Goal: Task Accomplishment & Management: Manage account settings

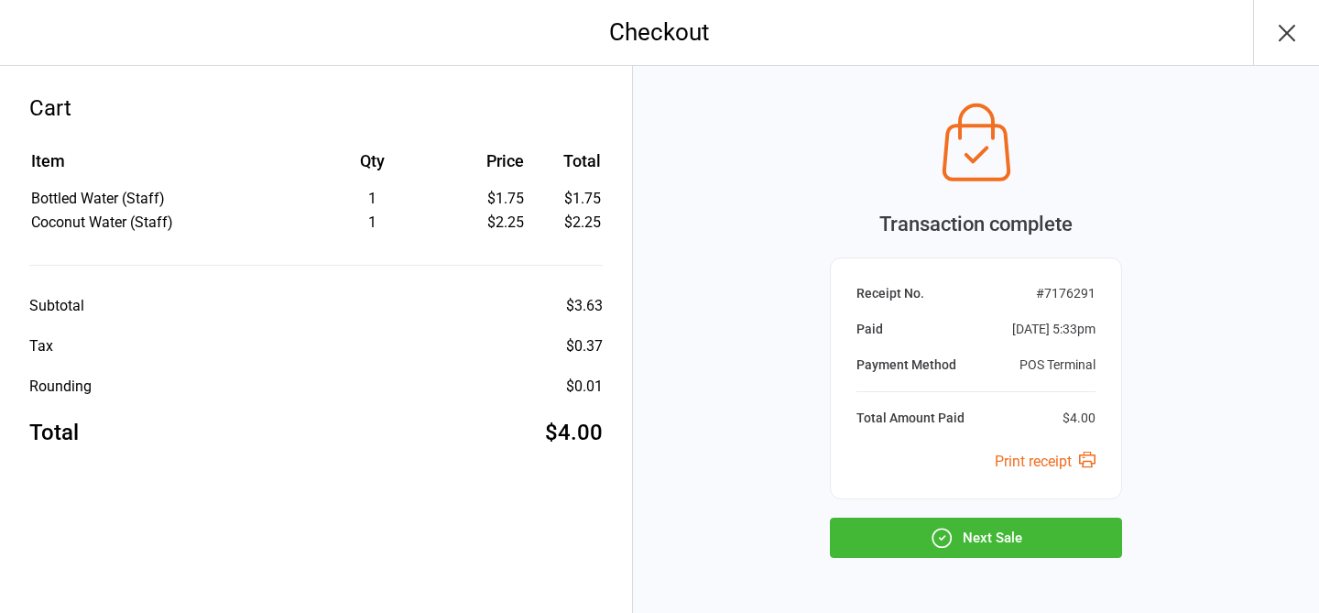
click at [1001, 546] on button "Next Sale" at bounding box center [976, 538] width 292 height 40
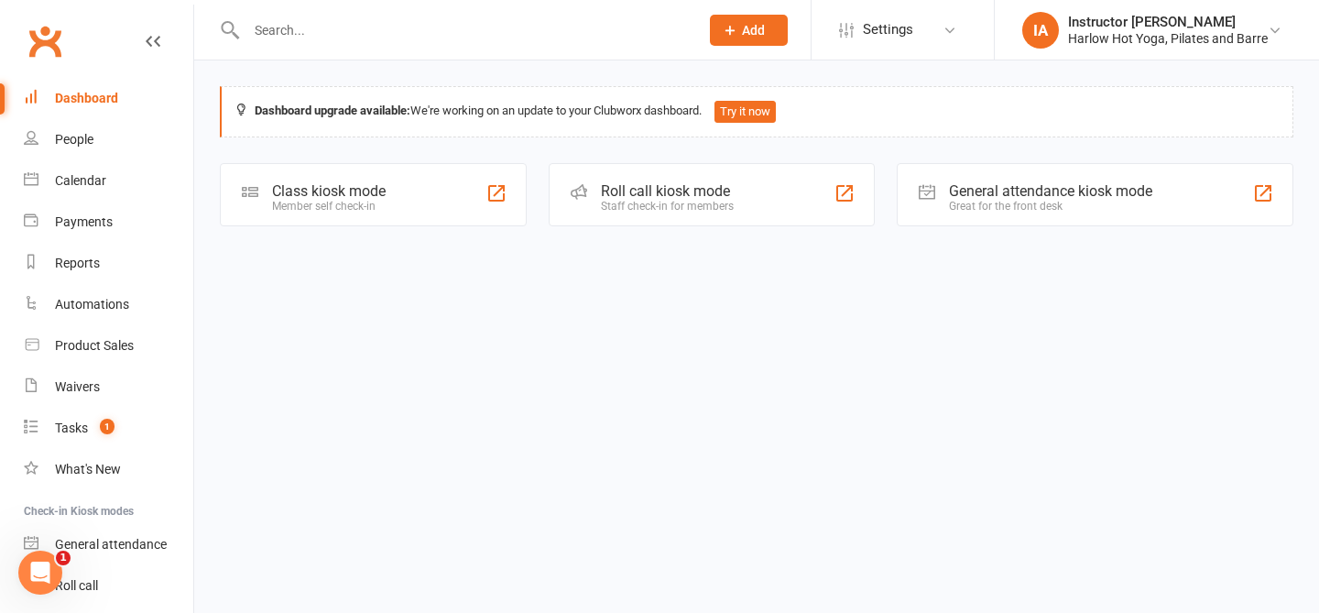
click at [609, 208] on div "Staff check-in for members" at bounding box center [667, 206] width 133 height 13
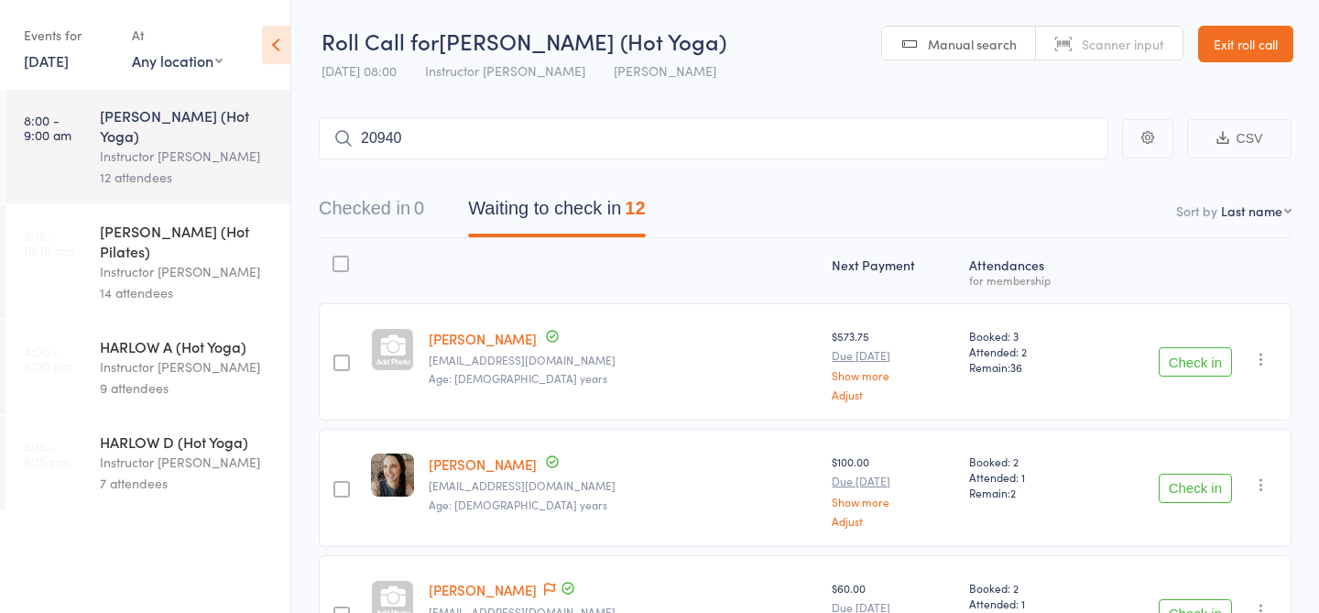
type input "20940"
click at [427, 175] on div "Ingrid Aranda" at bounding box center [402, 177] width 137 height 21
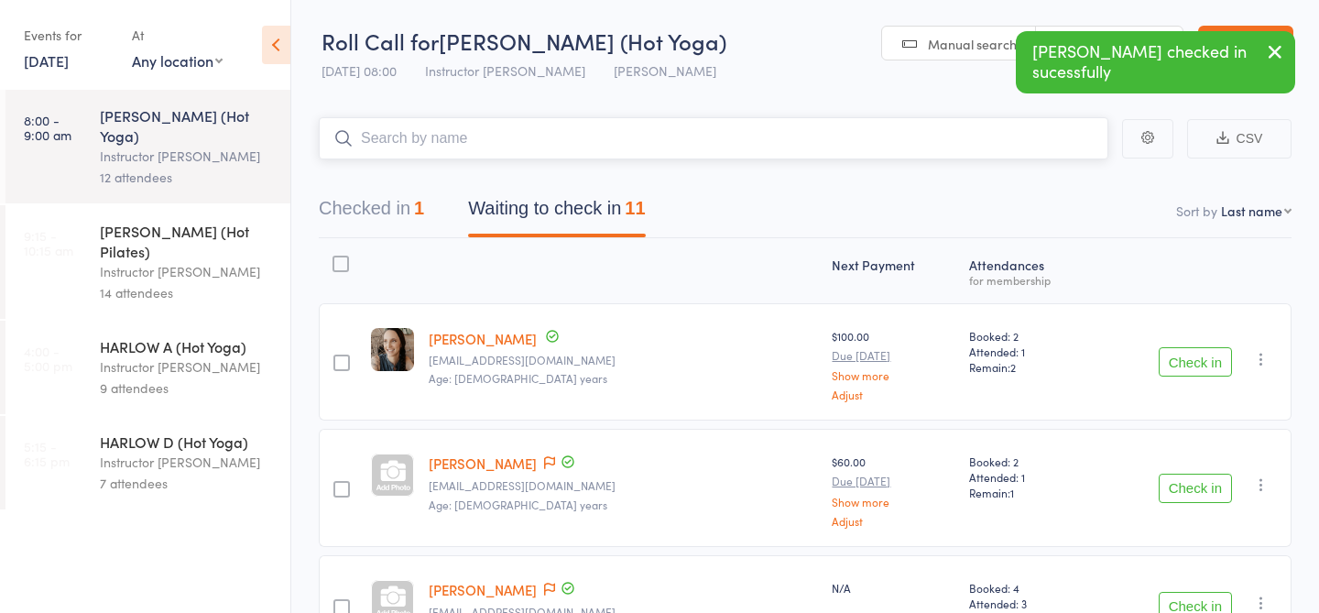
click at [658, 134] on input "search" at bounding box center [714, 138] width 790 height 42
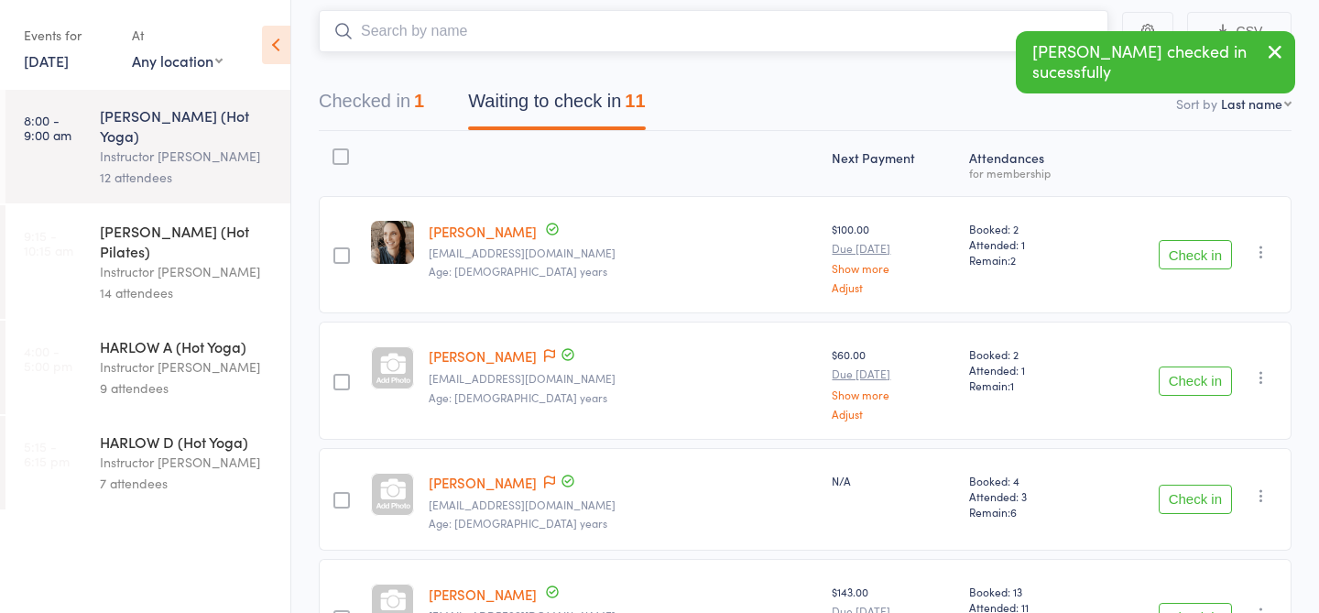
scroll to position [115, 0]
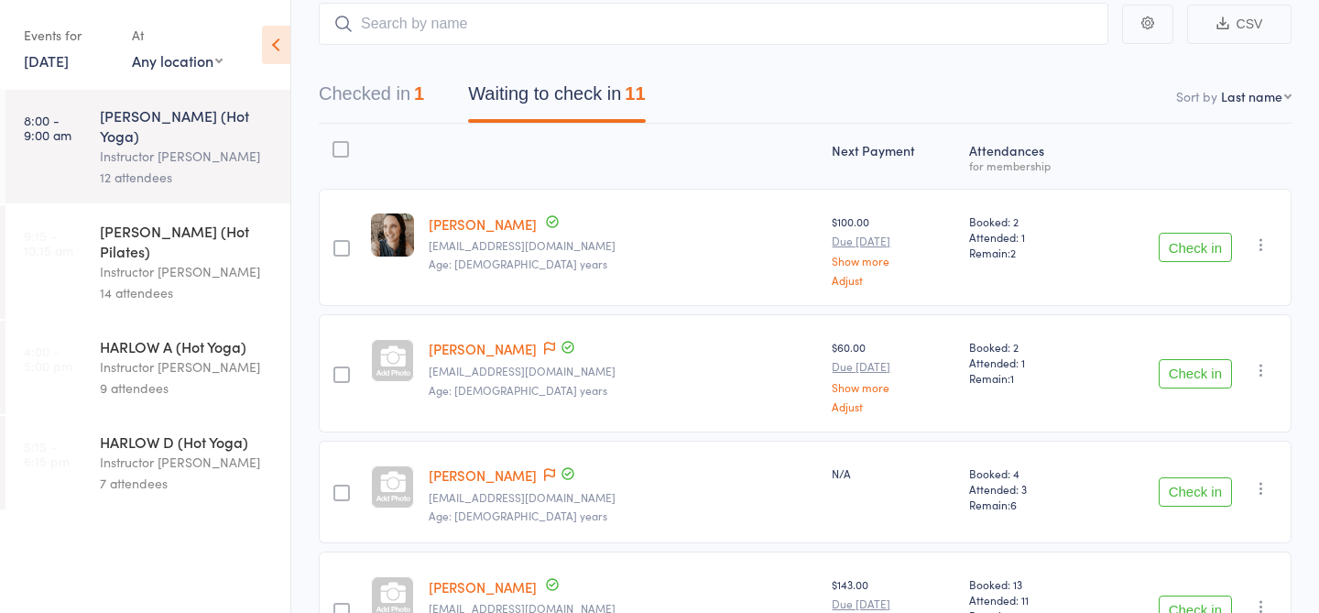
click at [1196, 487] on button "Check in" at bounding box center [1195, 491] width 73 height 29
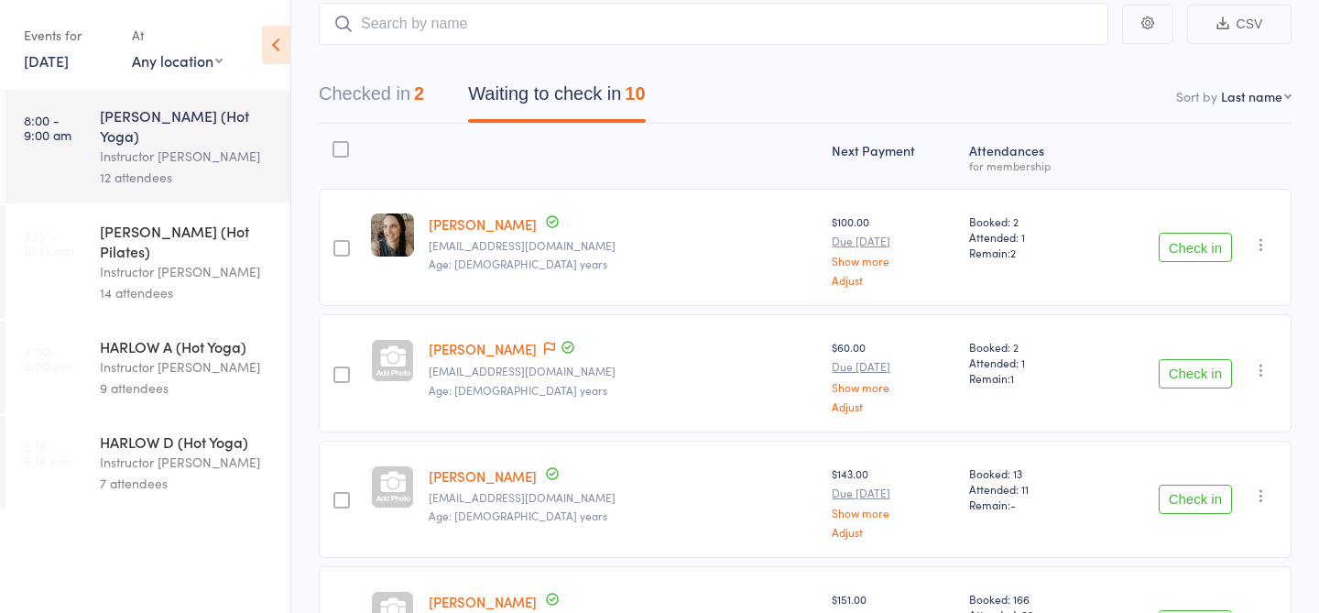
scroll to position [0, 0]
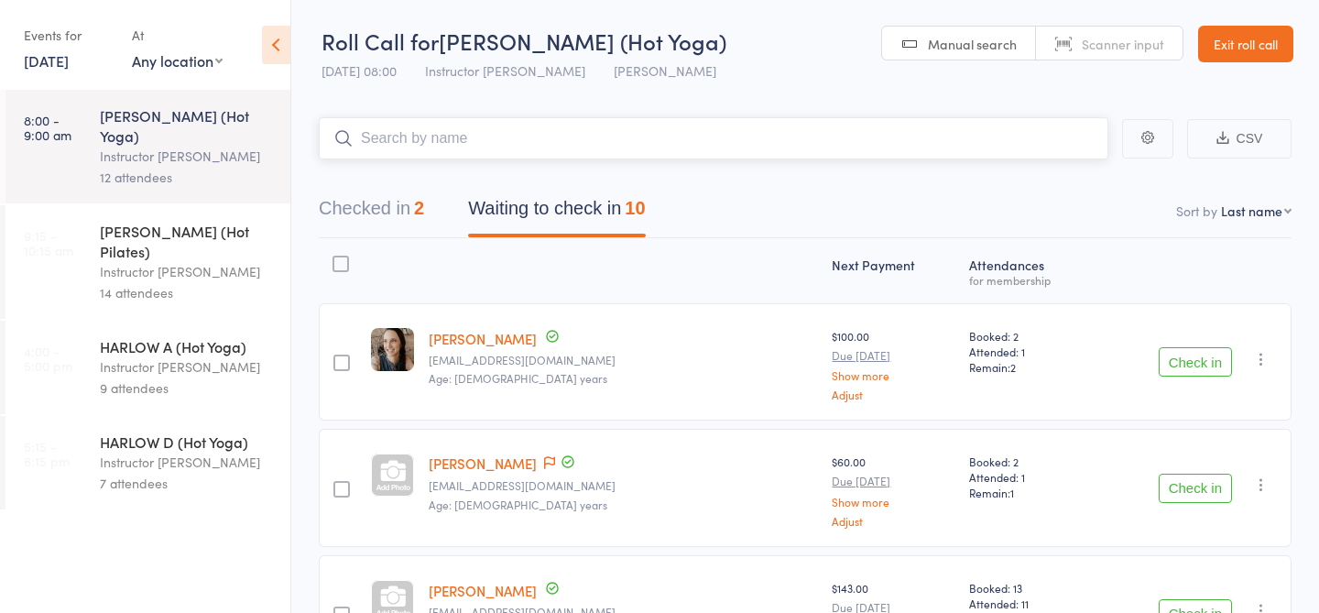
click at [736, 128] on input "search" at bounding box center [714, 138] width 790 height 42
type input "23451"
click at [1070, 182] on link "Check in" at bounding box center [1057, 177] width 65 height 28
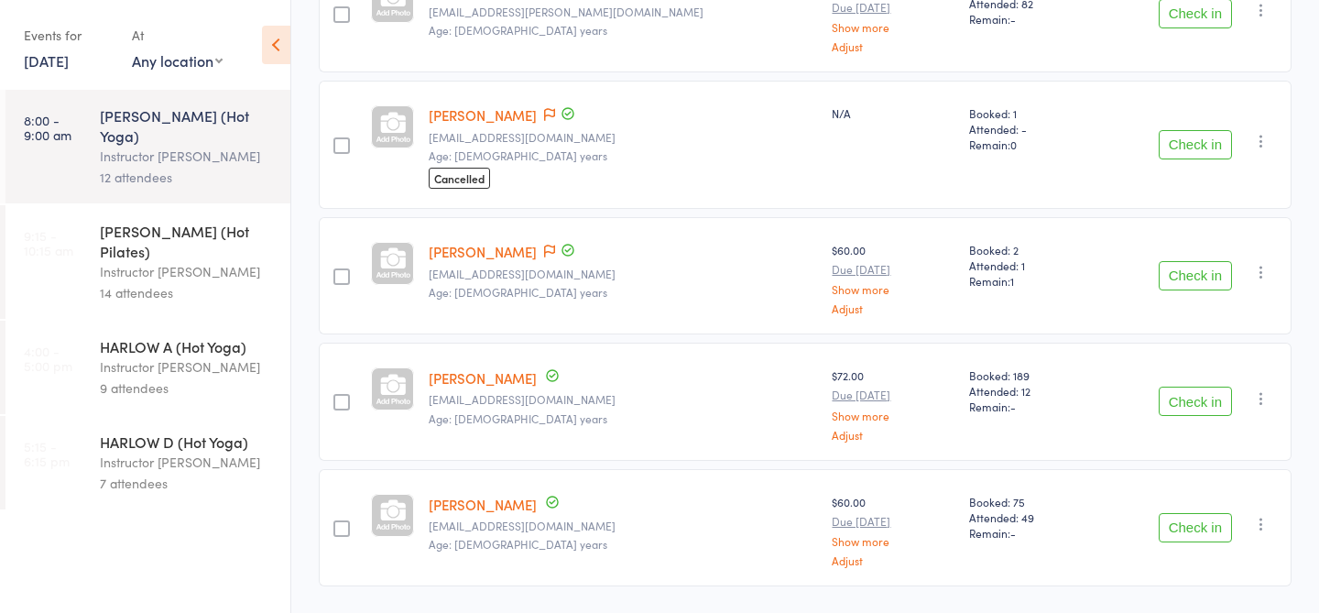
scroll to position [849, 0]
click at [1164, 275] on button "Check in" at bounding box center [1195, 278] width 73 height 29
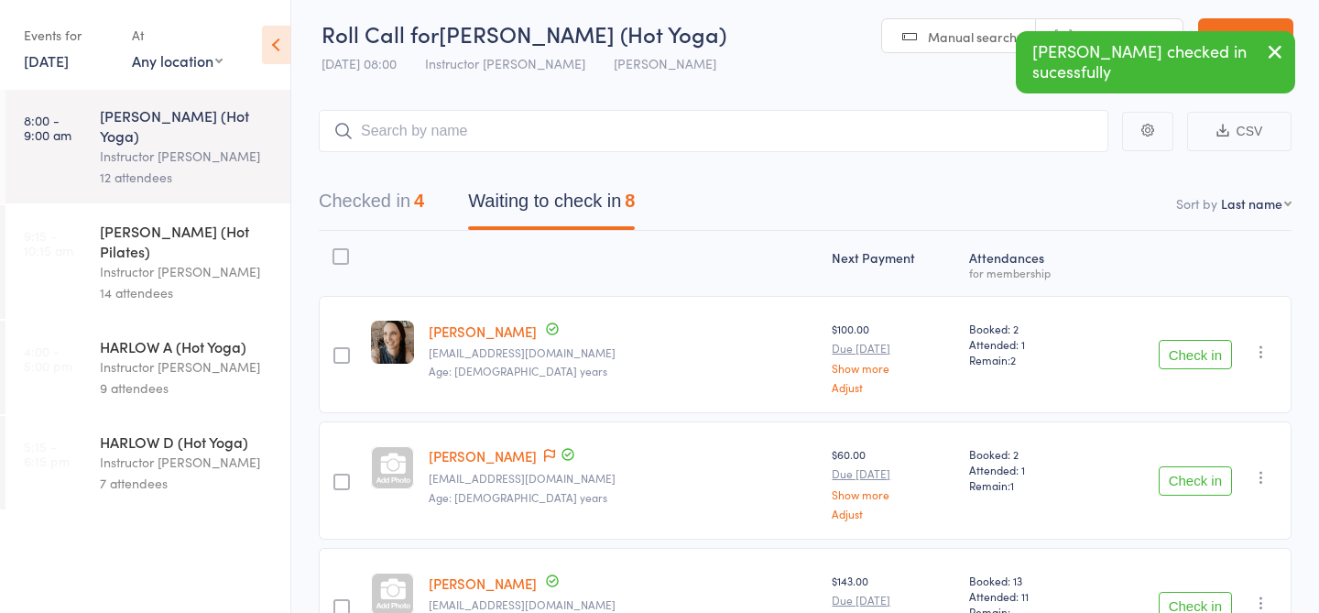
scroll to position [0, 0]
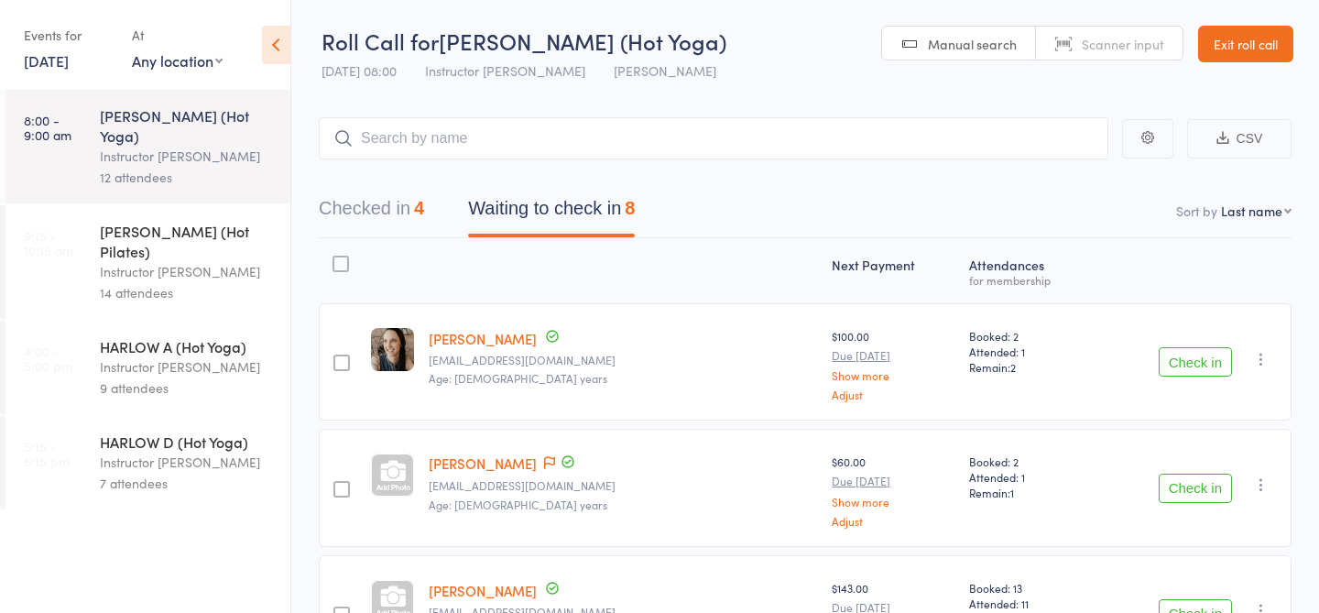
click at [1192, 484] on button "Check in" at bounding box center [1195, 488] width 73 height 29
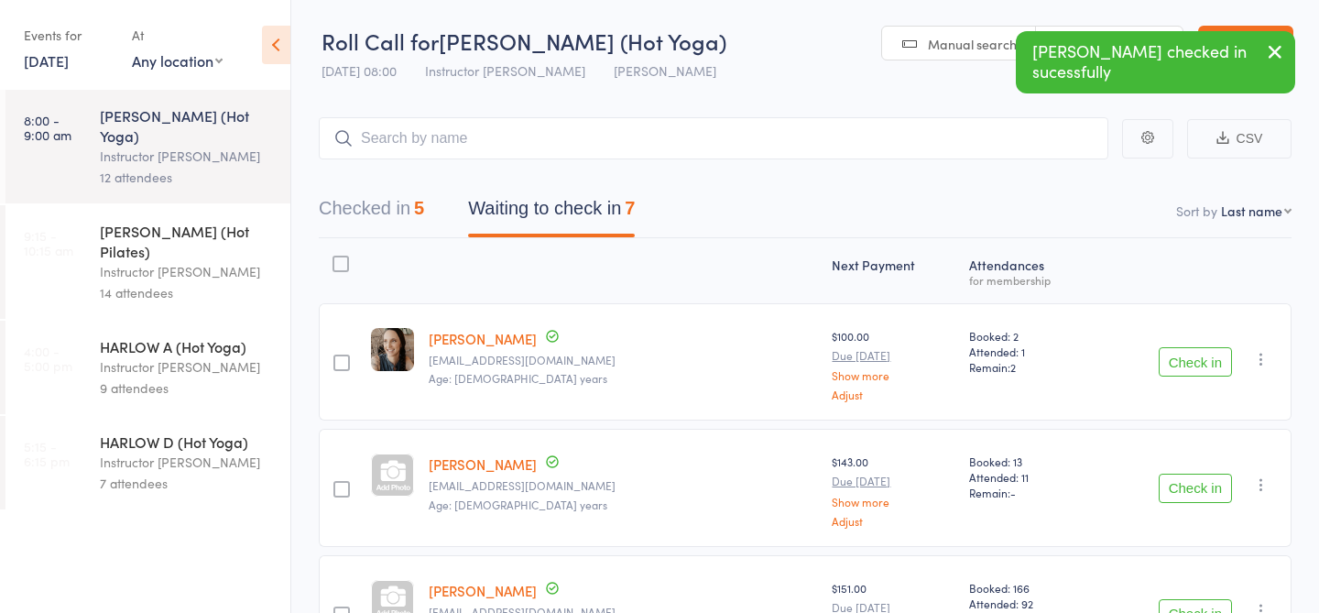
click at [390, 218] on button "Checked in 5" at bounding box center [371, 213] width 105 height 49
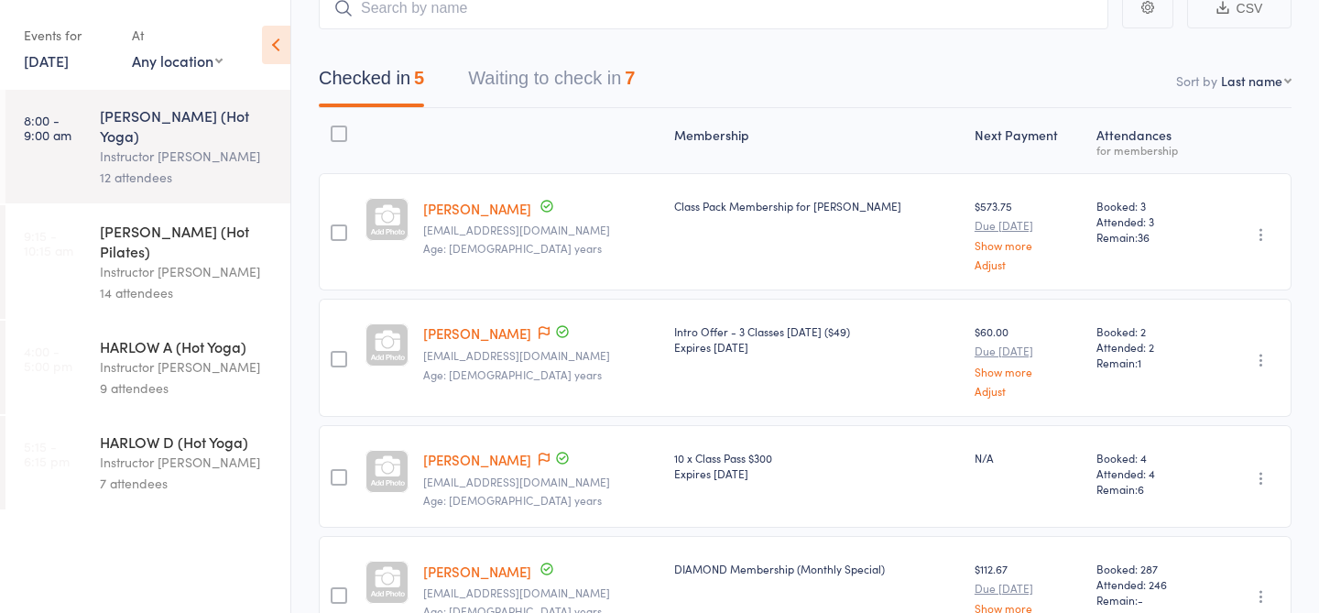
scroll to position [128, 0]
click at [451, 209] on link "Ingrid Aranda" at bounding box center [477, 210] width 108 height 19
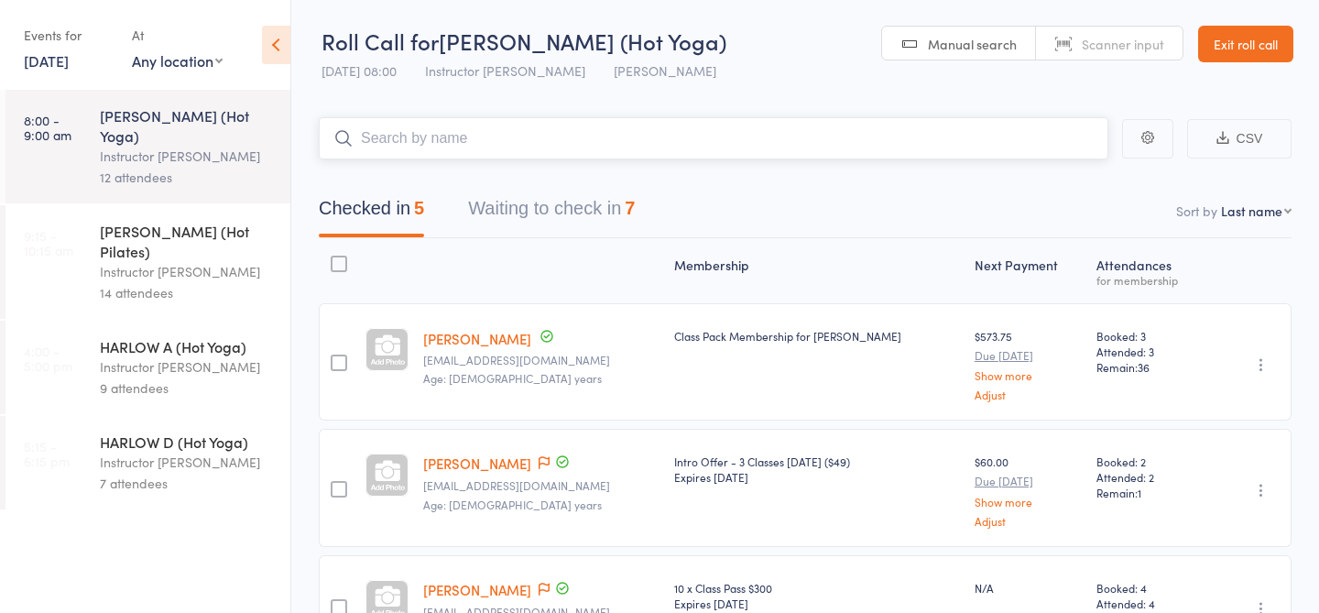
click at [442, 143] on input "search" at bounding box center [714, 138] width 790 height 42
type input "23008"
click at [1066, 186] on link "Drop in" at bounding box center [1061, 177] width 60 height 28
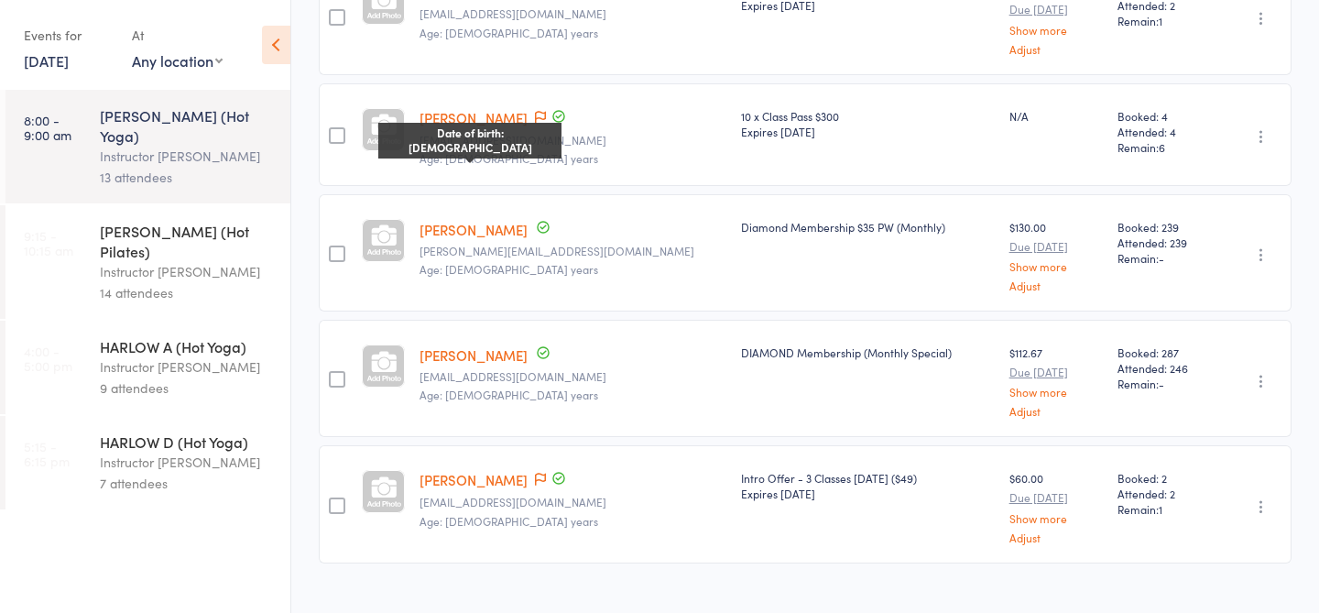
scroll to position [475, 0]
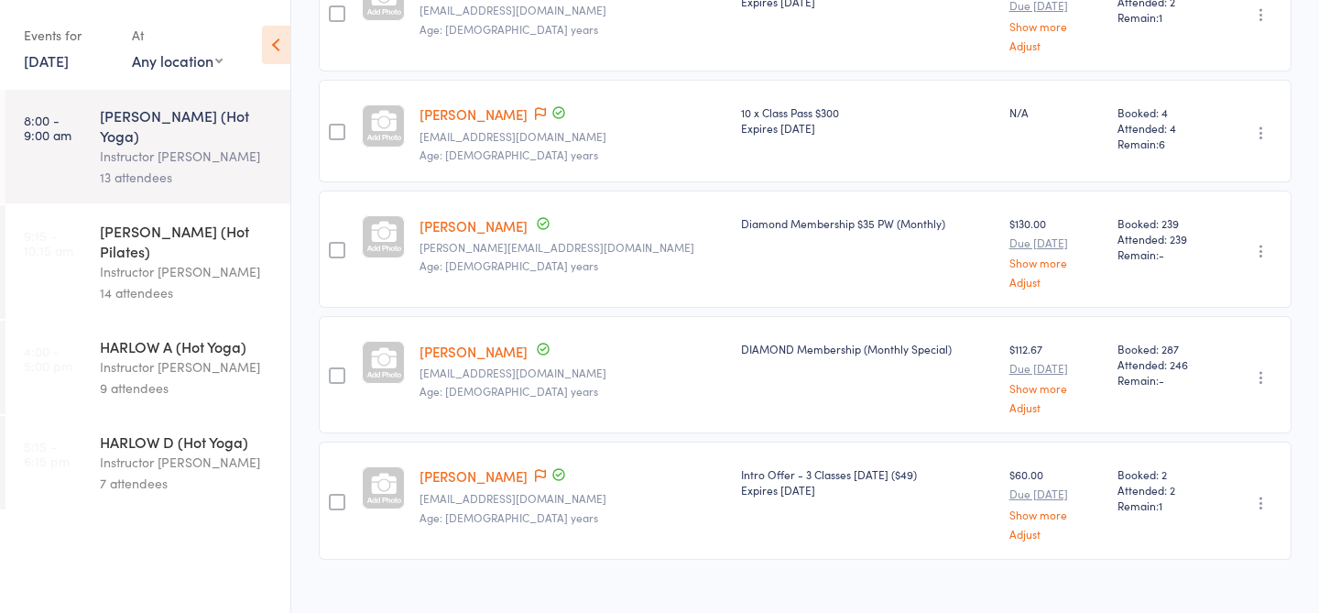
click at [500, 475] on link "Patricia Rodriguez" at bounding box center [474, 475] width 108 height 19
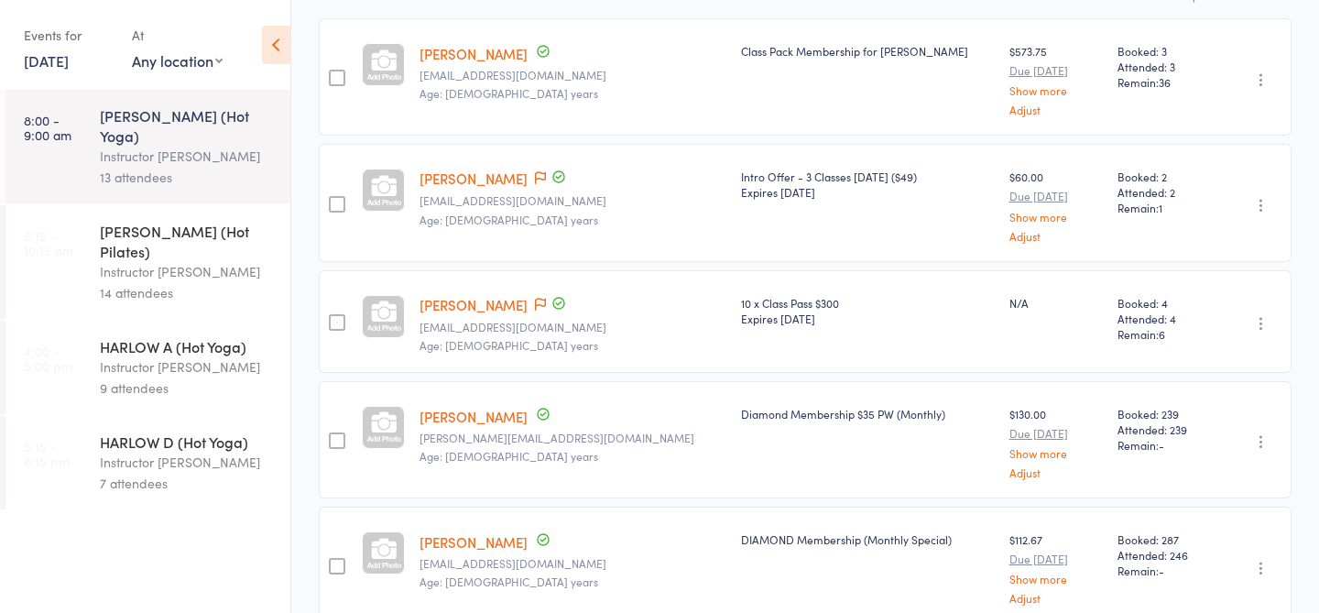
scroll to position [0, 0]
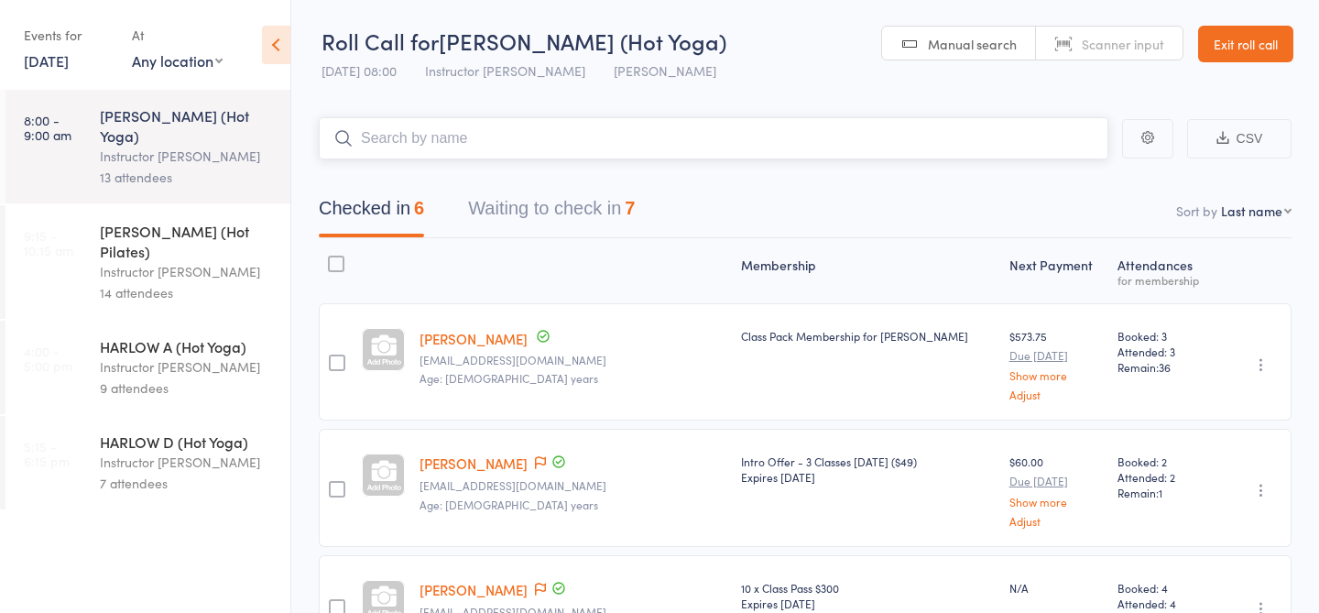
click at [580, 148] on input "search" at bounding box center [714, 138] width 790 height 42
click at [563, 87] on div "Roll Call for HARLOW B (Hot Yoga) 12 Oct 08:00 Instructor Ali Harlow Newstead" at bounding box center [524, 58] width 405 height 64
click at [615, 214] on button "Waiting to check in 7" at bounding box center [551, 213] width 167 height 49
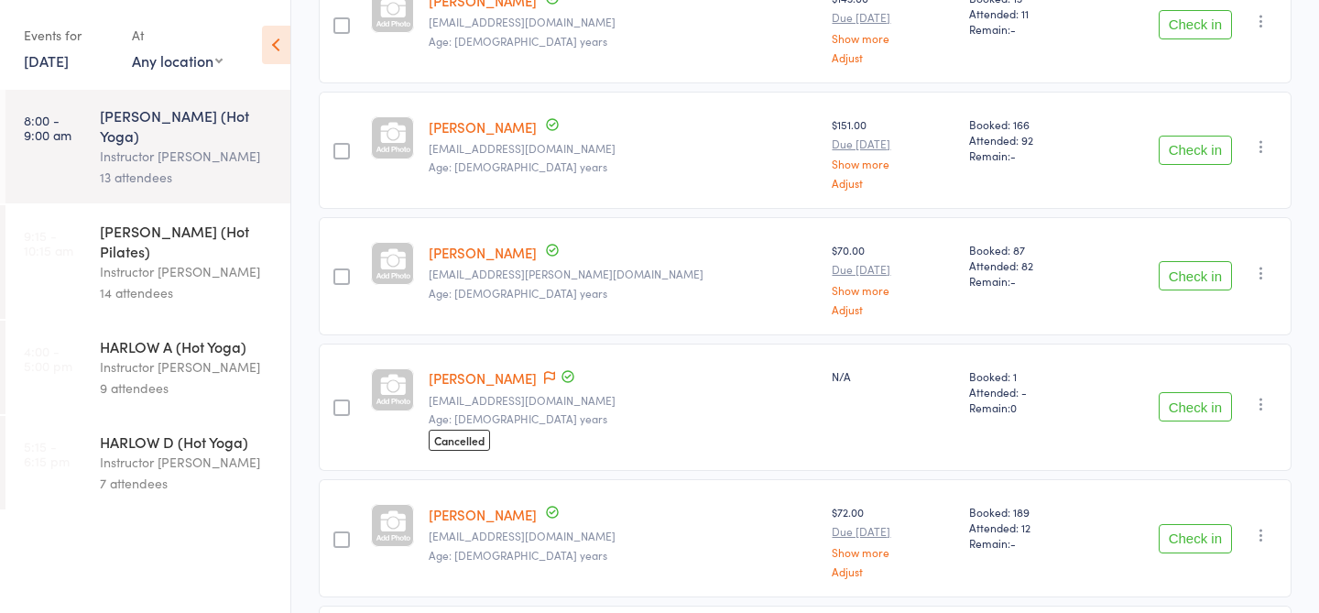
scroll to position [497, 0]
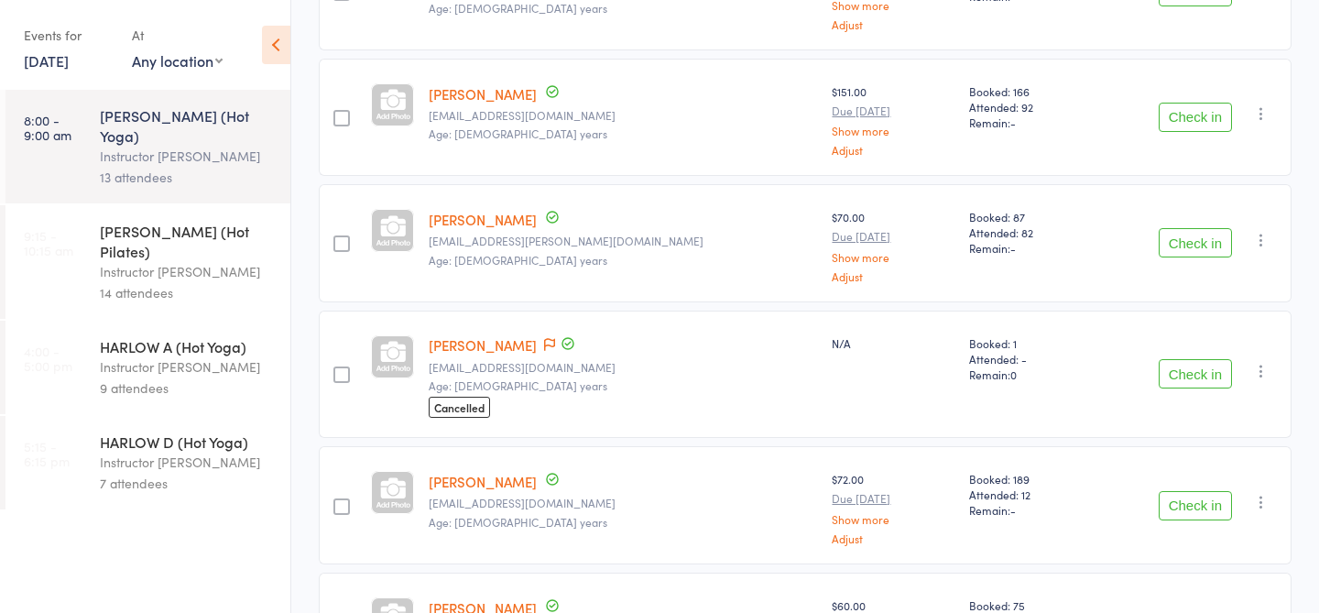
click at [1176, 369] on button "Check in" at bounding box center [1195, 373] width 73 height 29
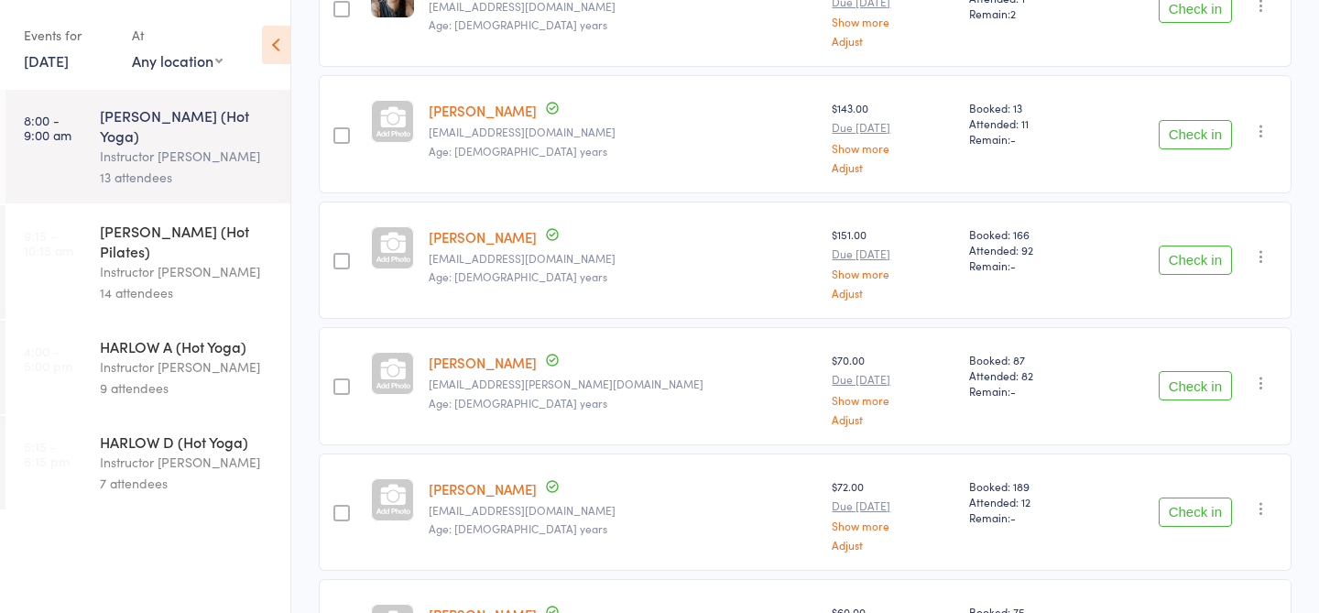
scroll to position [0, 0]
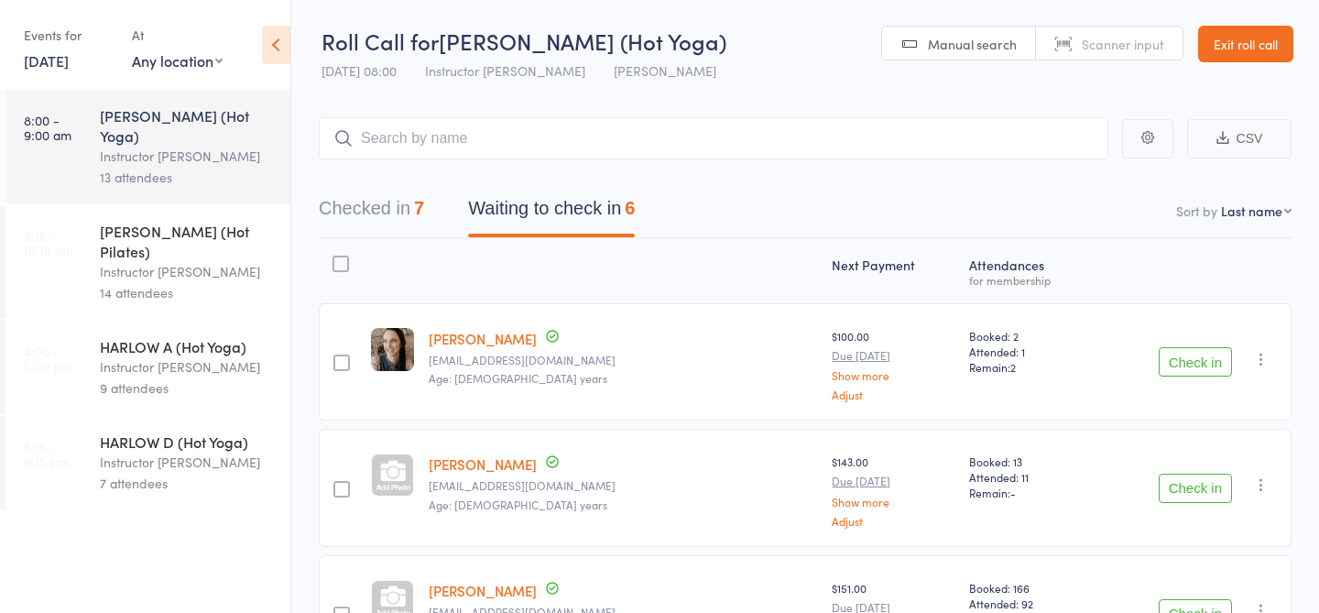
click at [399, 204] on button "Checked in 7" at bounding box center [371, 213] width 105 height 49
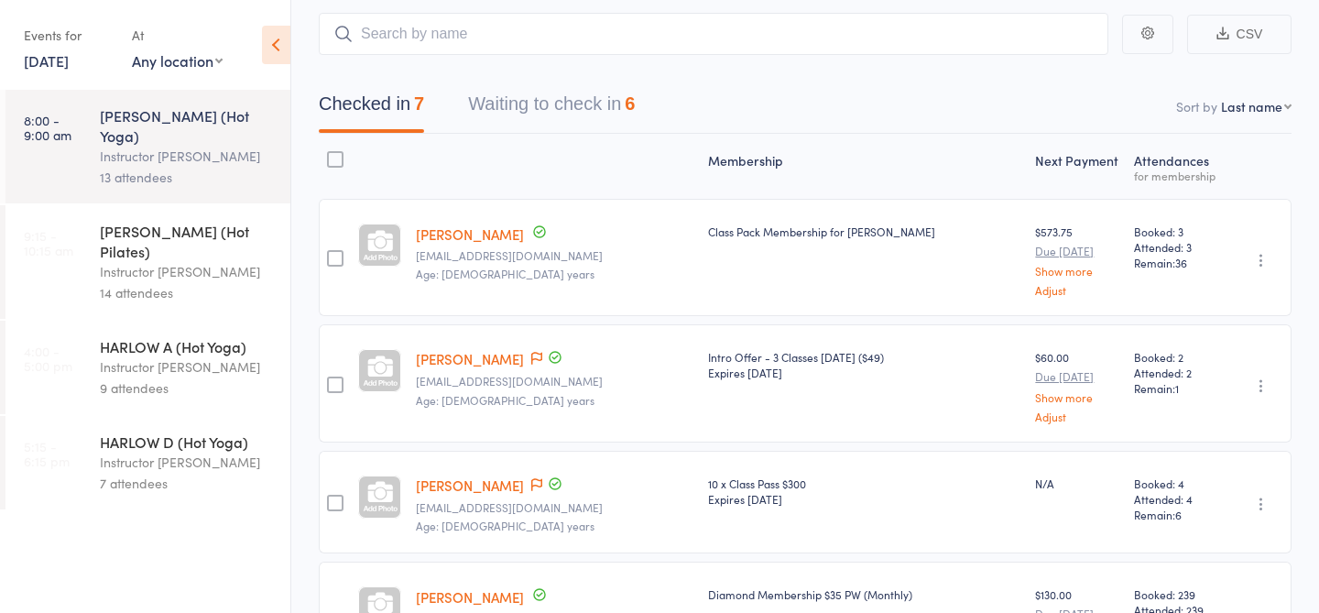
scroll to position [129, 0]
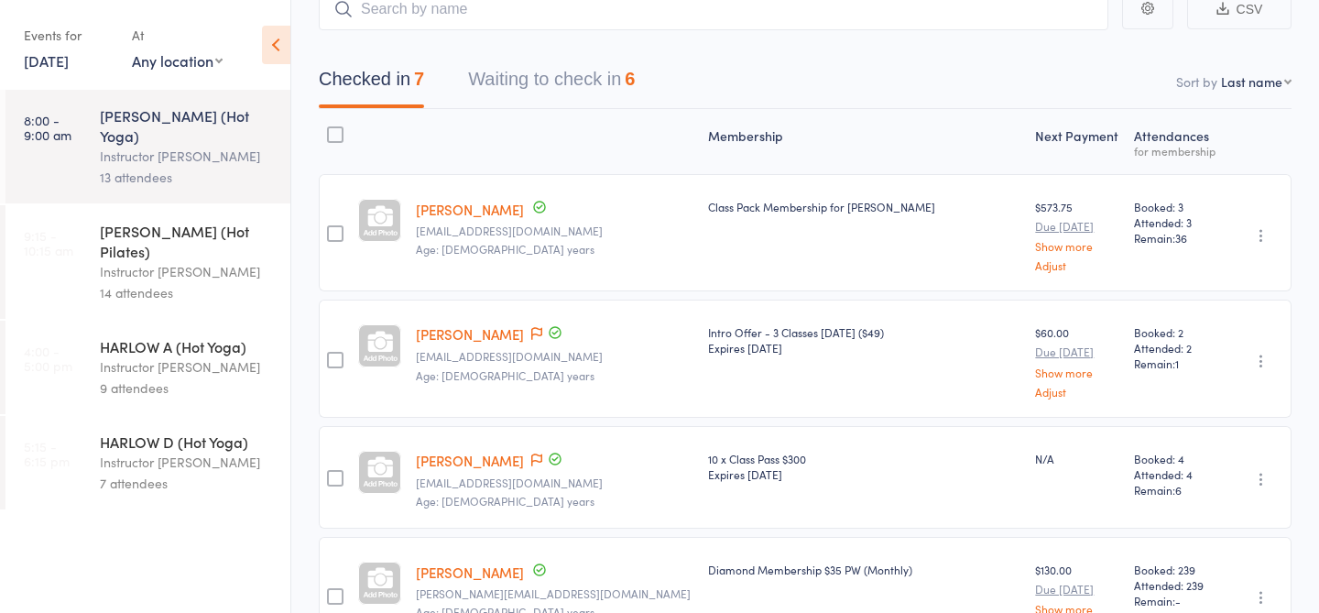
click at [464, 330] on link "Marco Conti" at bounding box center [470, 333] width 108 height 19
click at [577, 76] on button "Waiting to check in 6" at bounding box center [551, 84] width 167 height 49
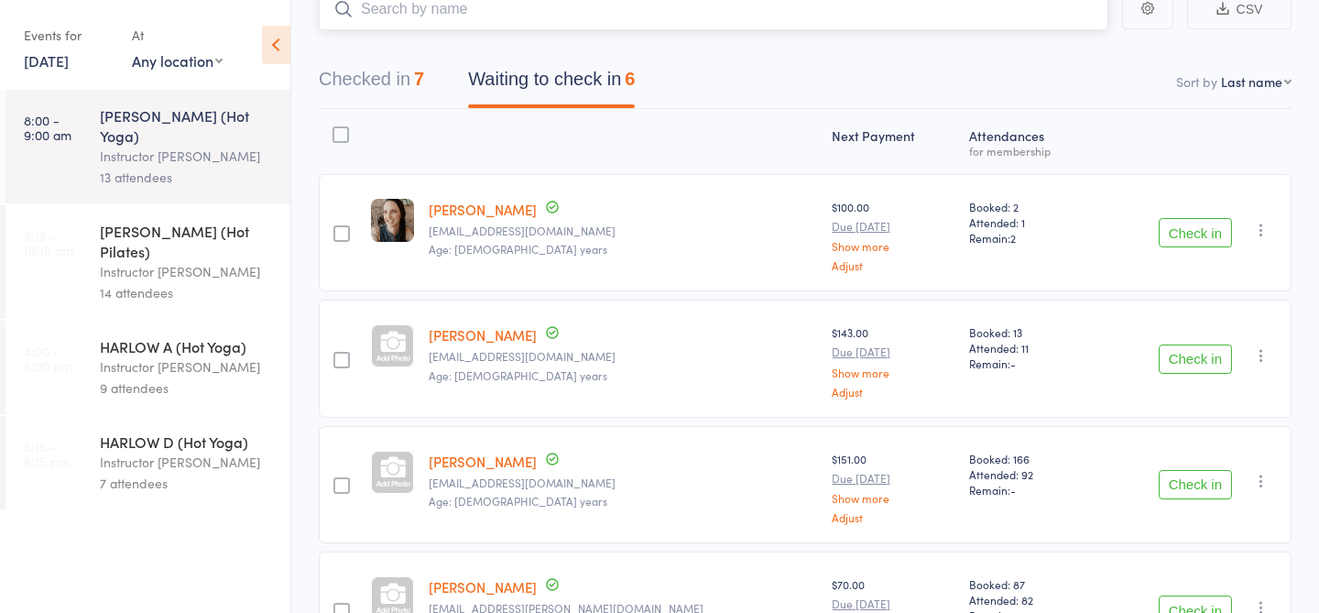
click at [562, 19] on input "search" at bounding box center [714, 9] width 790 height 42
type input "23189"
click at [1048, 50] on link "Check in" at bounding box center [1057, 48] width 65 height 28
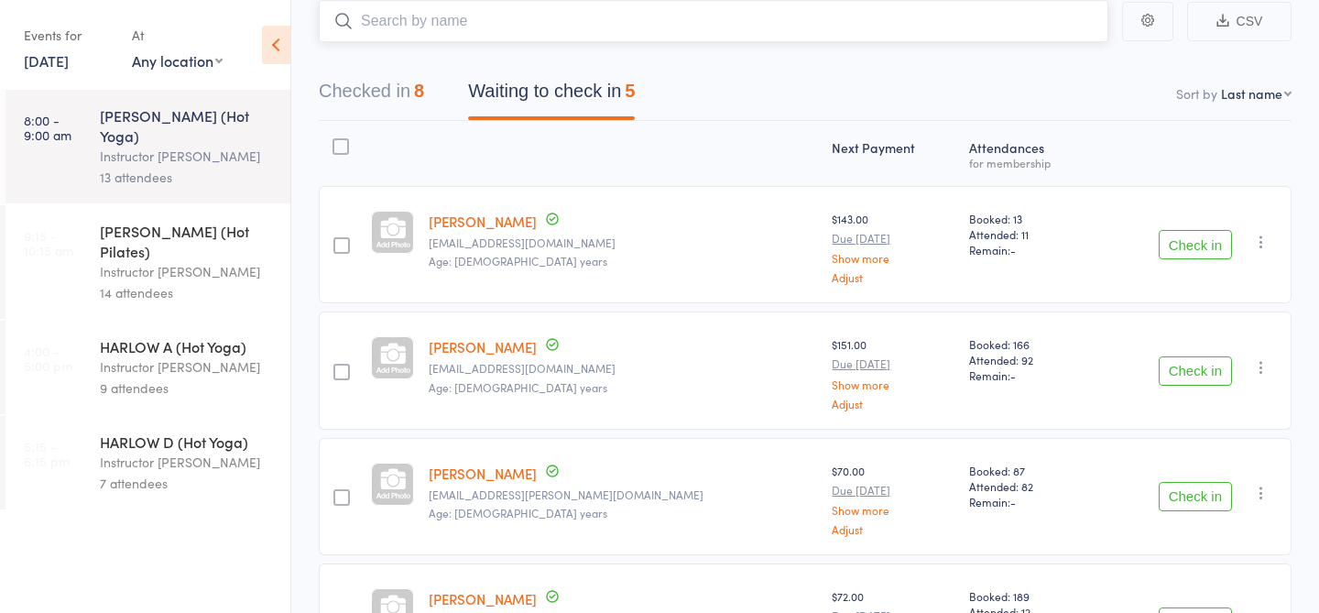
click at [400, 98] on button "Checked in 8" at bounding box center [371, 95] width 105 height 49
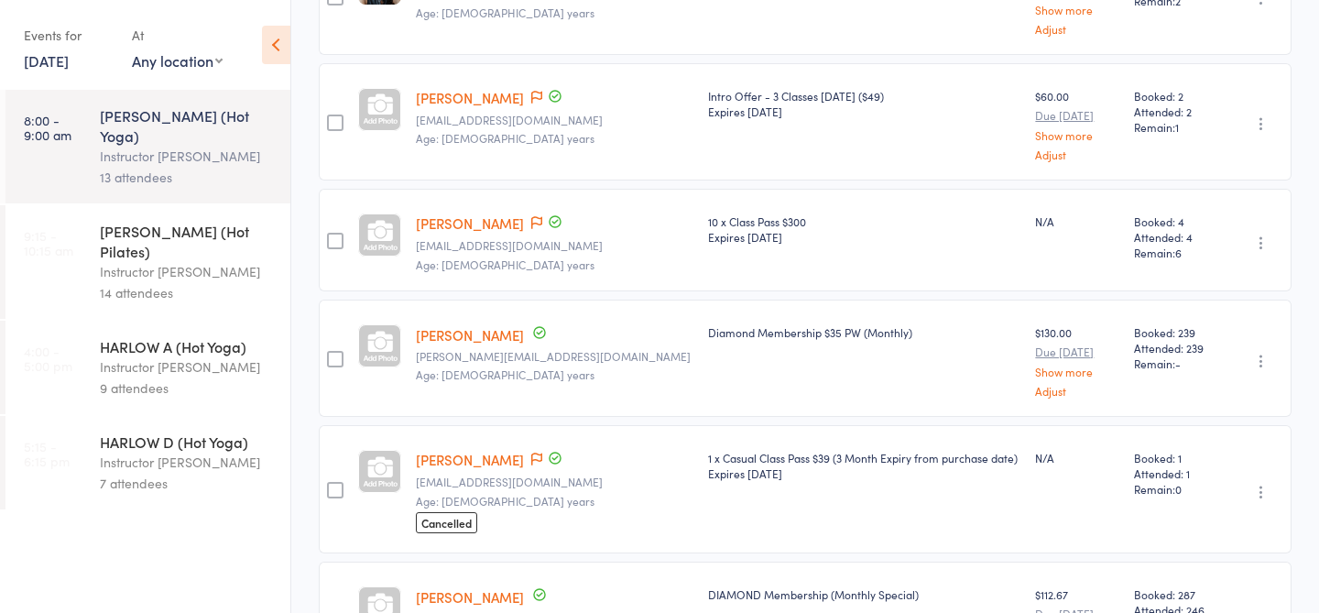
scroll to position [0, 0]
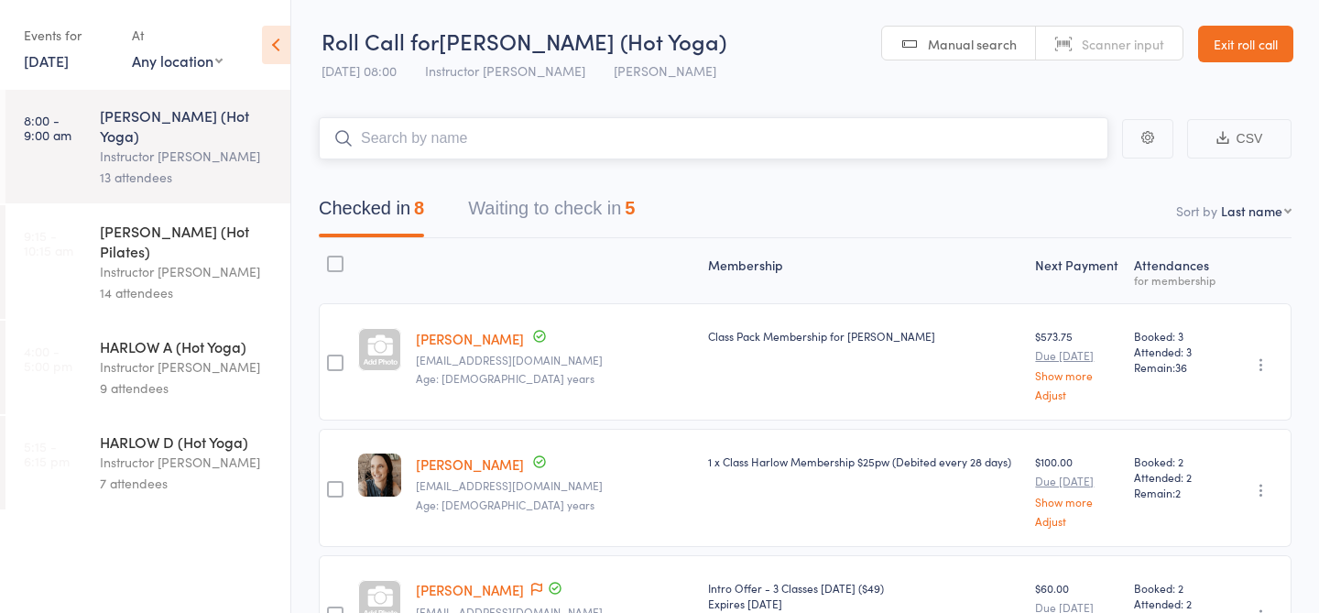
click at [567, 227] on button "Waiting to check in 5" at bounding box center [551, 213] width 167 height 49
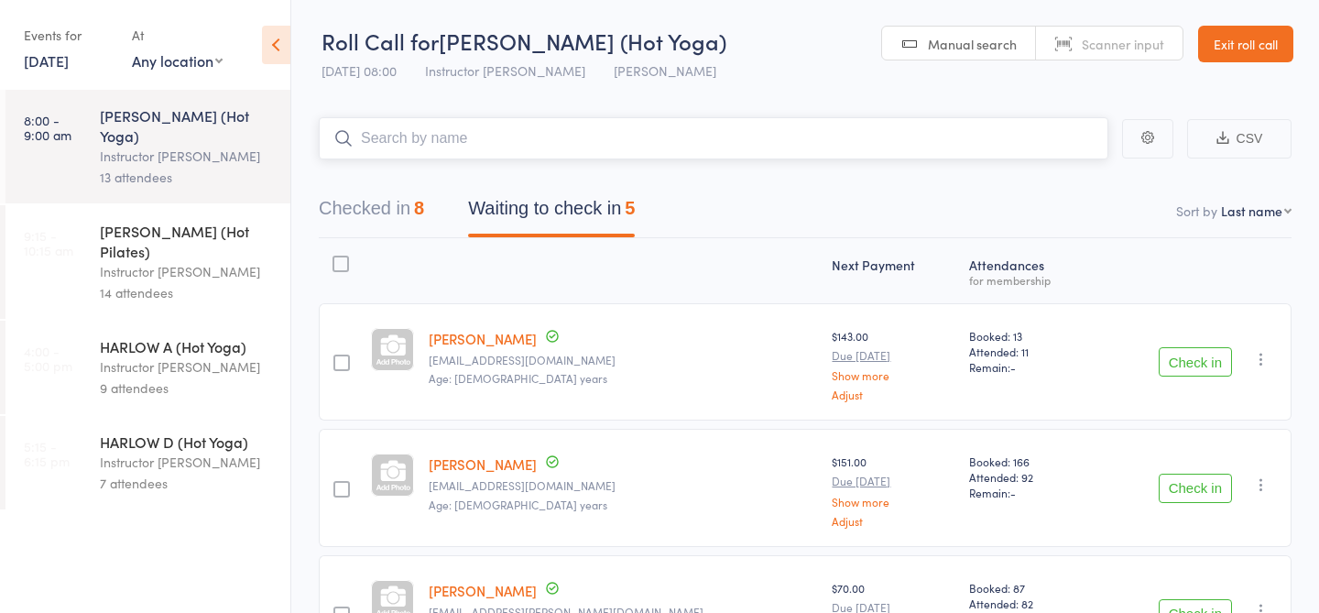
click at [557, 141] on input "search" at bounding box center [714, 138] width 790 height 42
click at [552, 147] on input "search" at bounding box center [714, 138] width 790 height 42
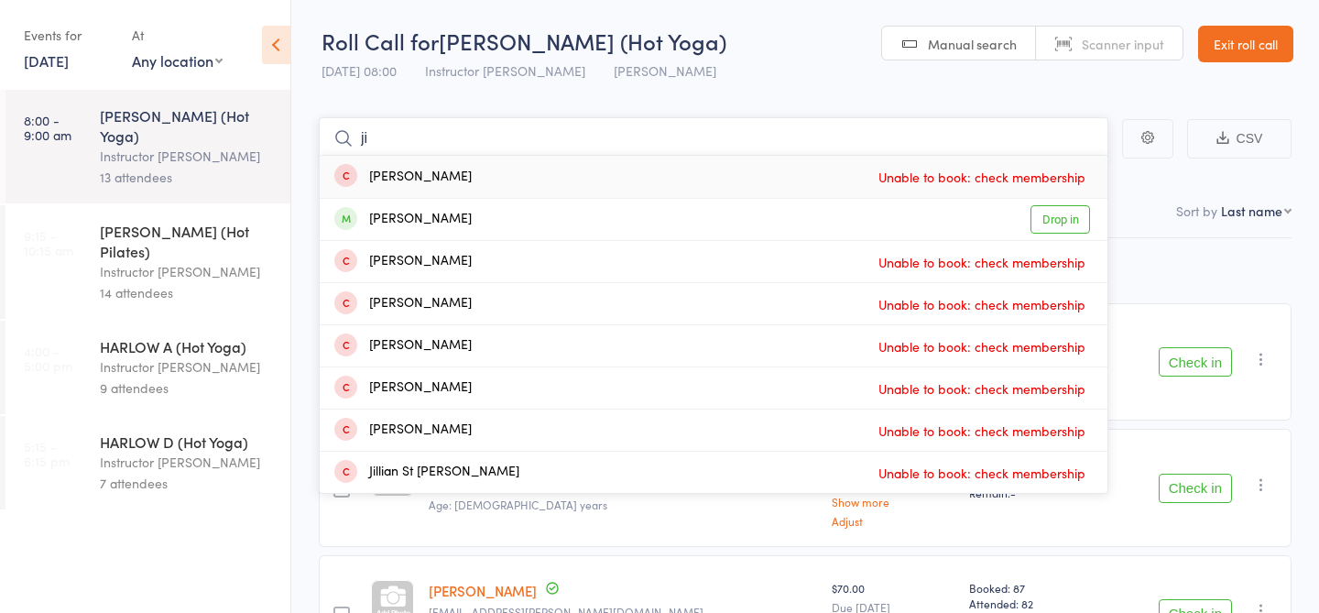
type input "j"
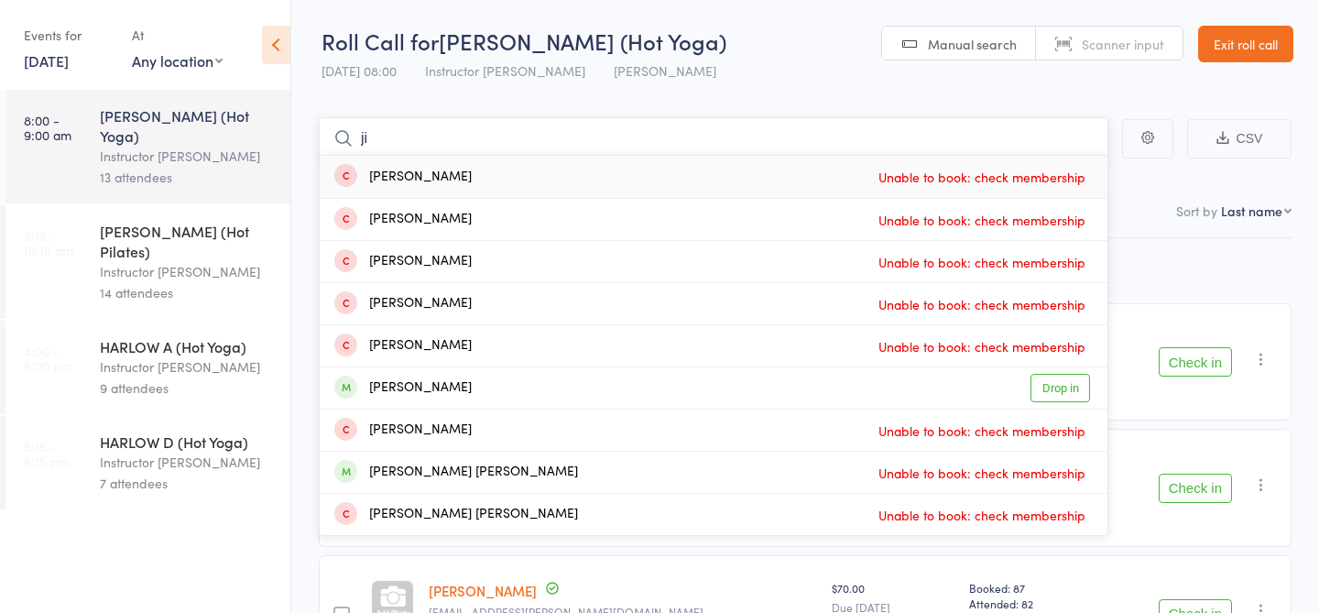
type input "j"
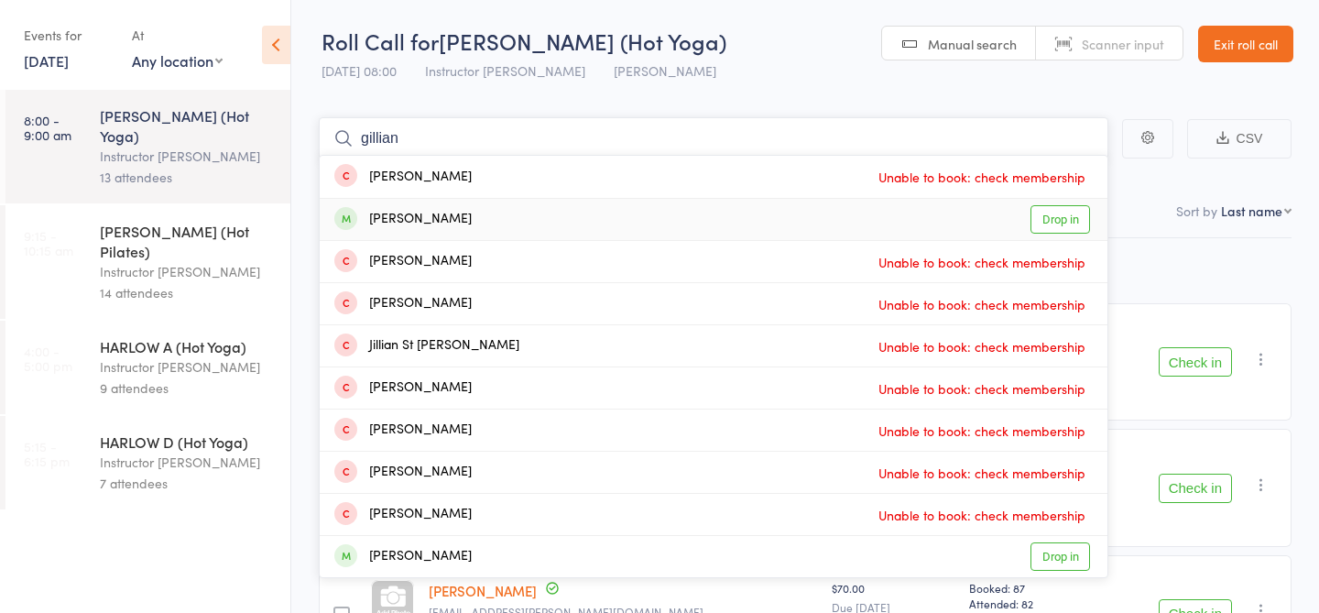
type input "gillian"
click at [1043, 218] on link "Drop in" at bounding box center [1061, 219] width 60 height 28
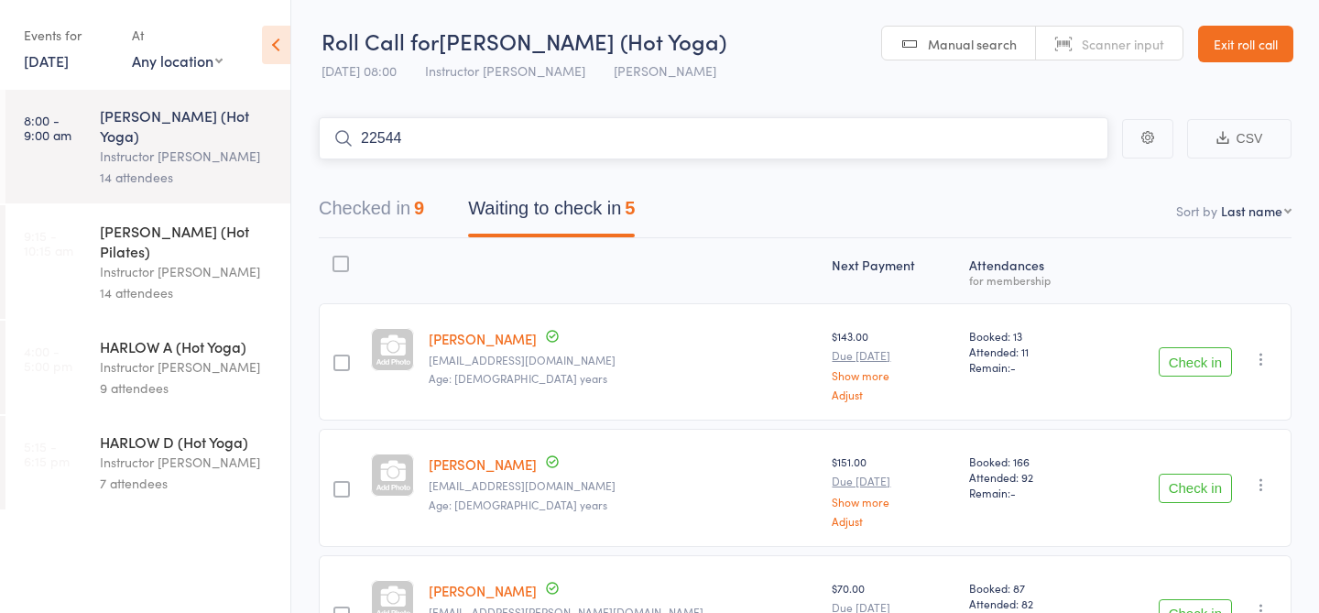
type input "22544"
click at [1061, 171] on link "Check in" at bounding box center [1057, 177] width 65 height 28
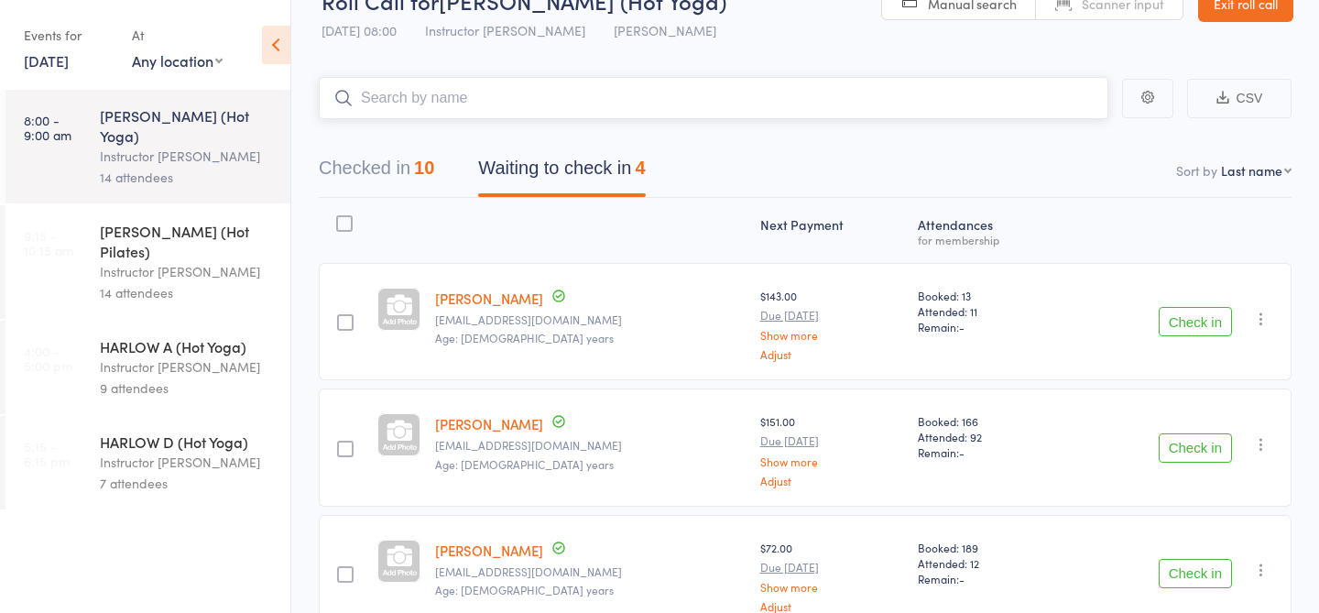
scroll to position [31, 0]
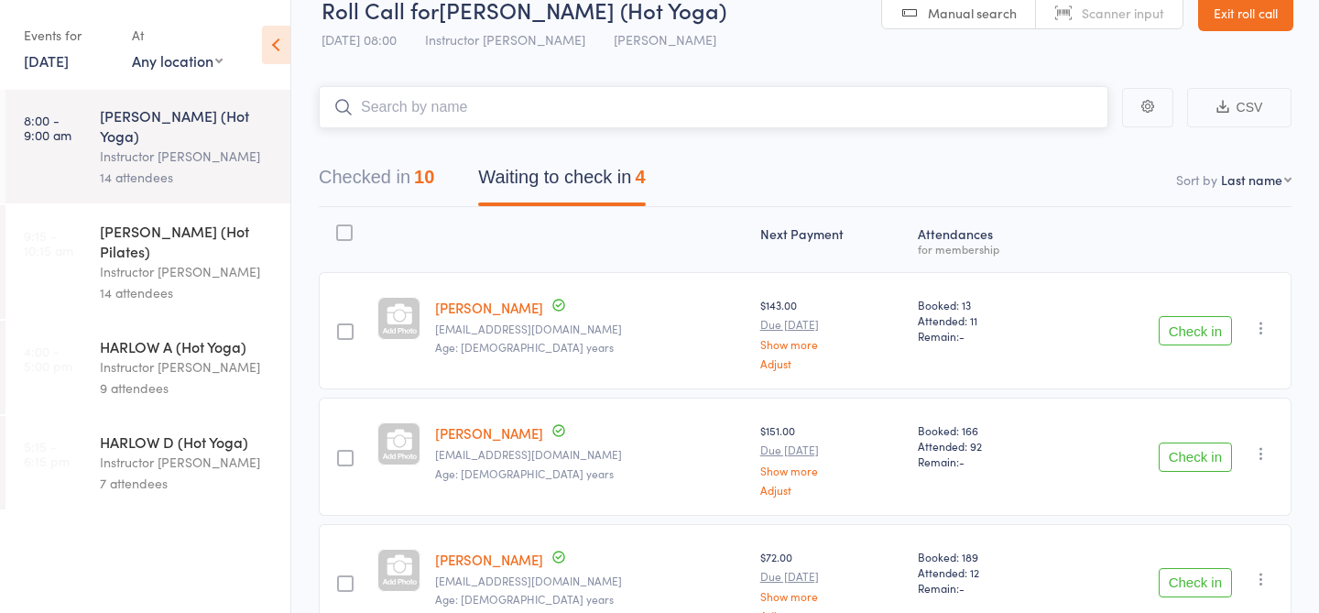
click at [393, 191] on button "Checked in 10" at bounding box center [376, 182] width 115 height 49
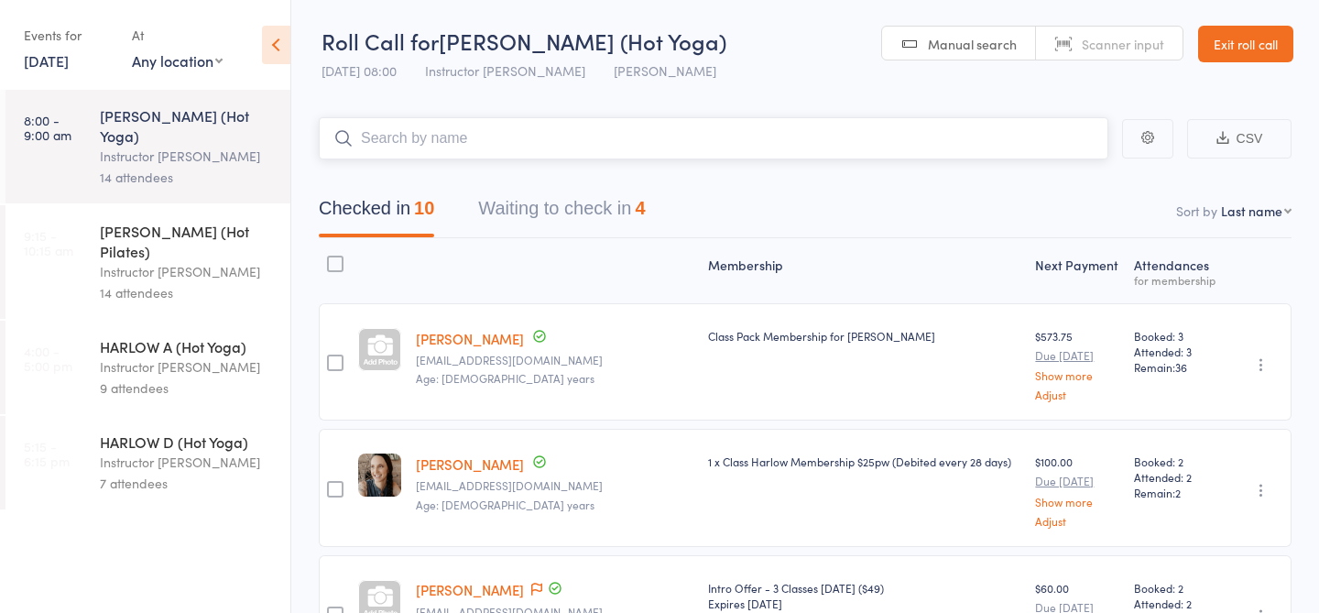
scroll to position [0, 0]
click at [575, 212] on button "Waiting to check in 4" at bounding box center [561, 213] width 167 height 49
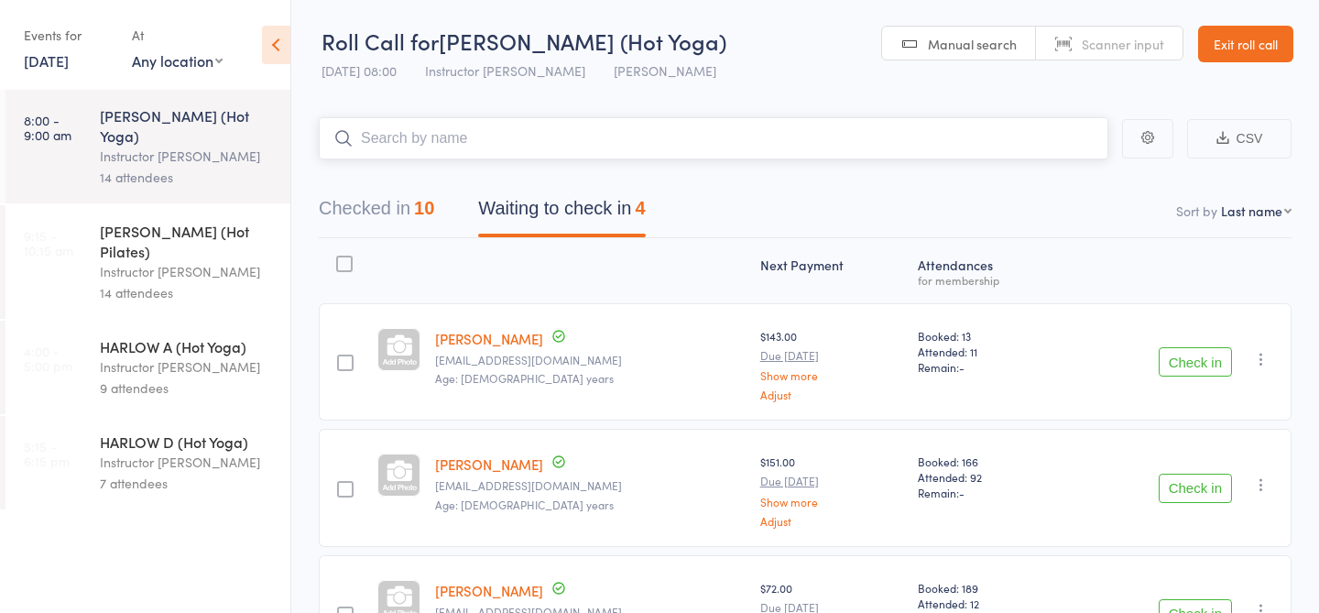
click at [589, 139] on input "search" at bounding box center [714, 138] width 790 height 42
type input "23783"
click at [1042, 182] on link "Check in" at bounding box center [1057, 177] width 65 height 28
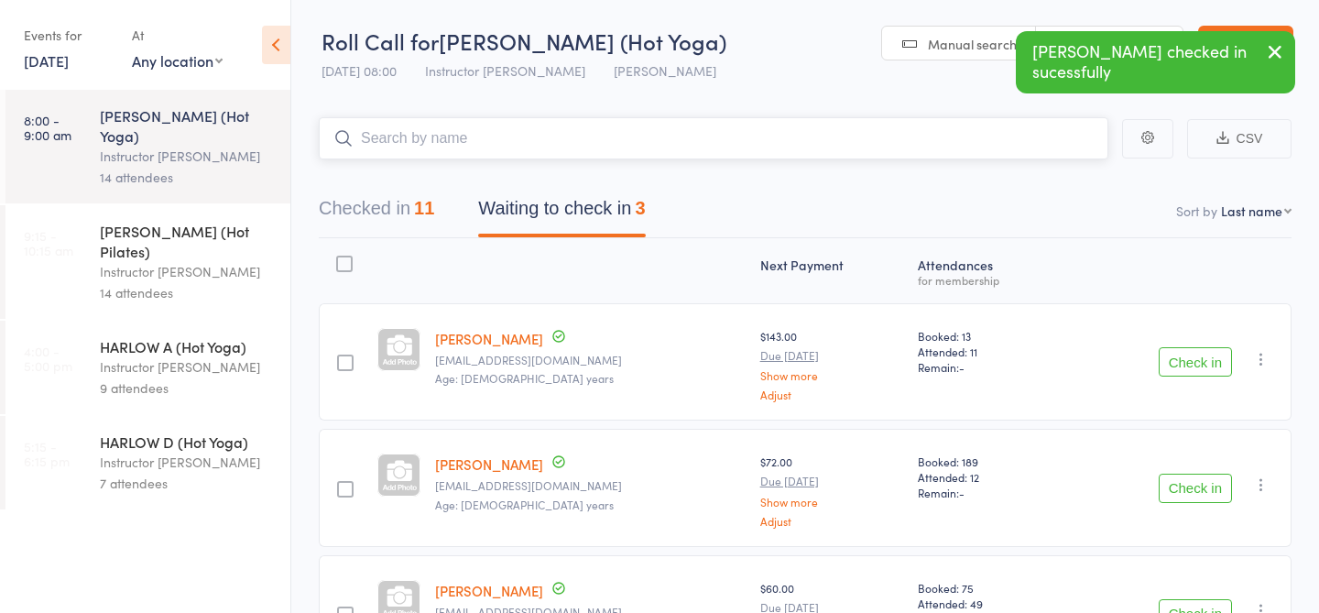
click at [404, 219] on button "Checked in 11" at bounding box center [376, 213] width 115 height 49
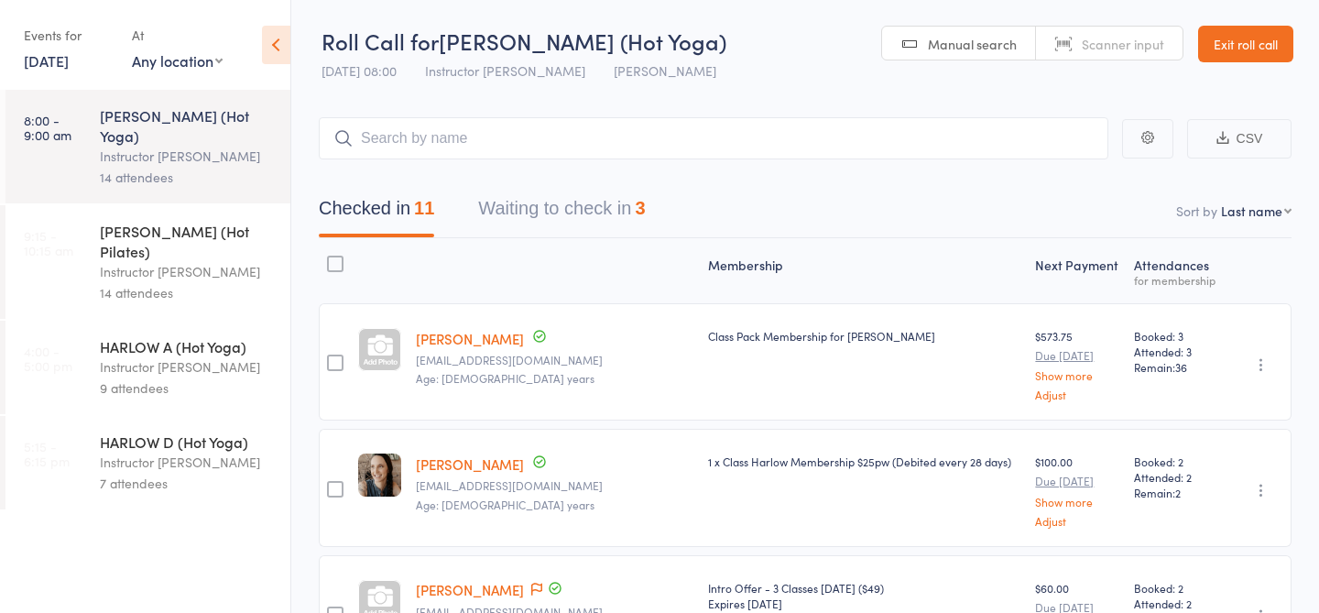
click at [441, 340] on link "[PERSON_NAME]" at bounding box center [470, 338] width 108 height 19
click at [1266, 213] on select "First name Last name Birthday today? Behind on payments? Check in time Next pay…" at bounding box center [1256, 211] width 71 height 18
select select "4"
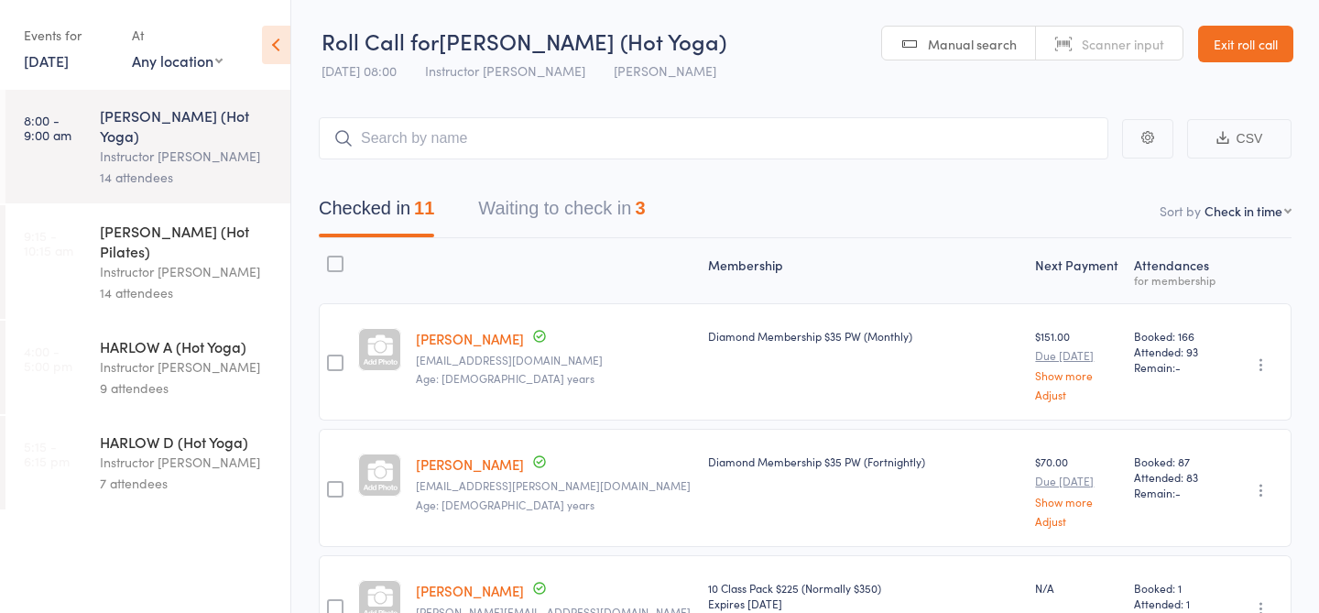
click at [556, 213] on button "Waiting to check in 3" at bounding box center [561, 213] width 167 height 49
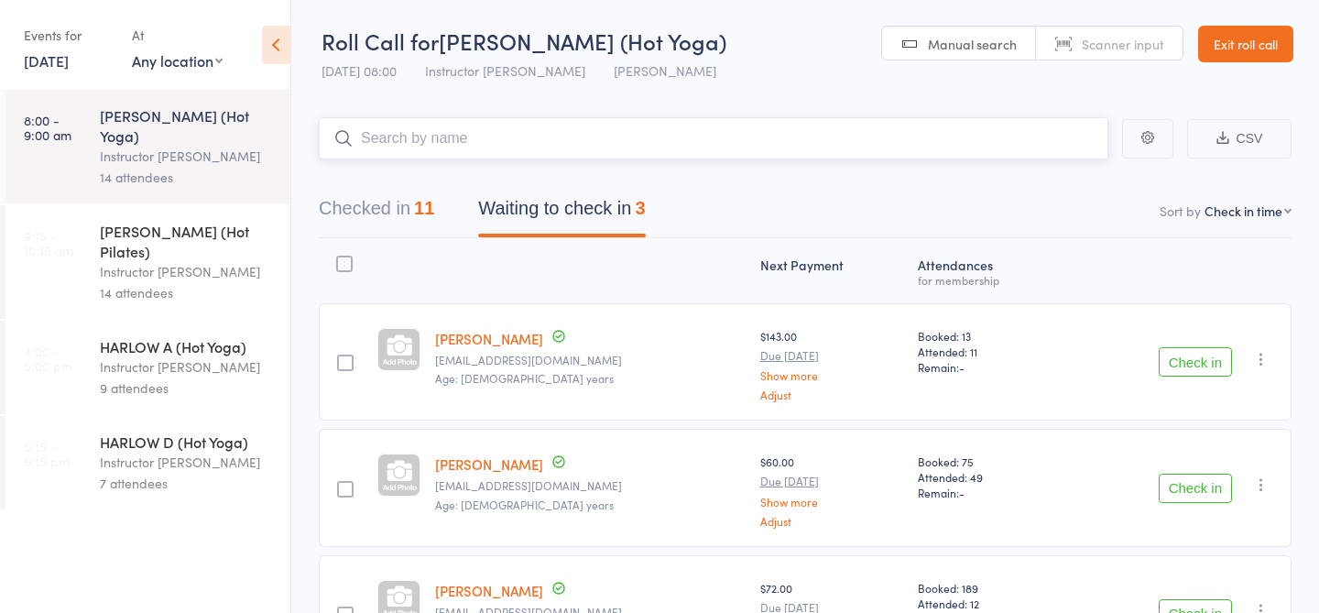
click at [515, 147] on input "search" at bounding box center [714, 138] width 790 height 42
type input "23780"
click at [1065, 174] on link "Check in" at bounding box center [1057, 177] width 65 height 28
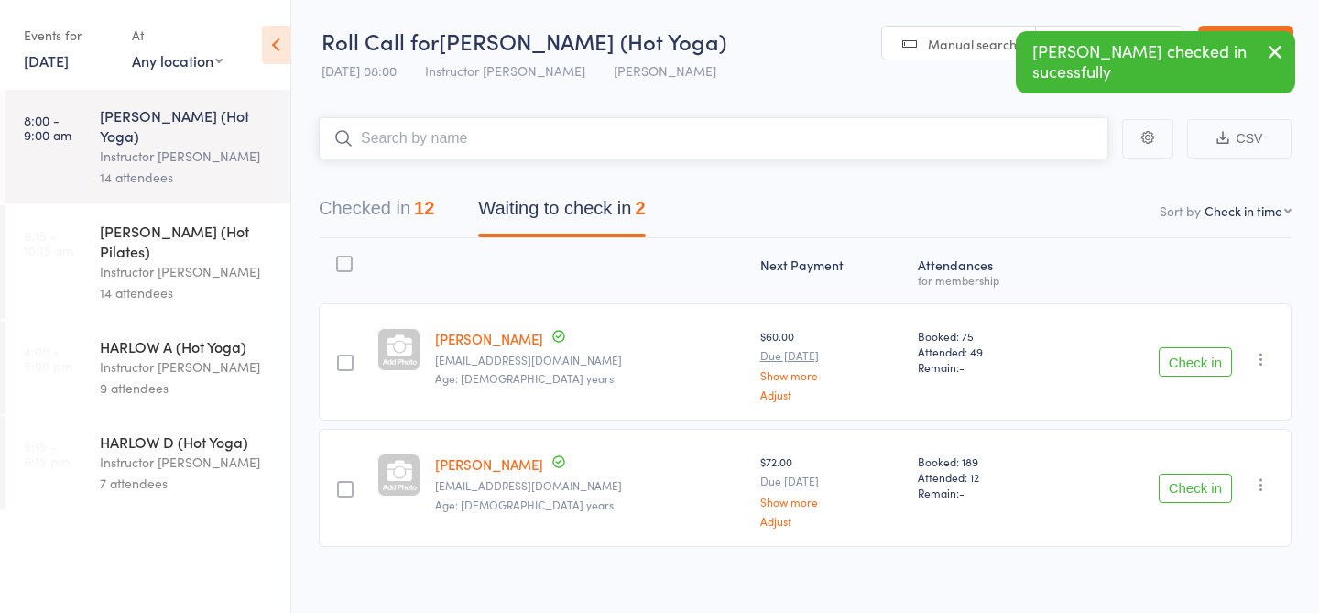
click at [956, 141] on input "search" at bounding box center [714, 138] width 790 height 42
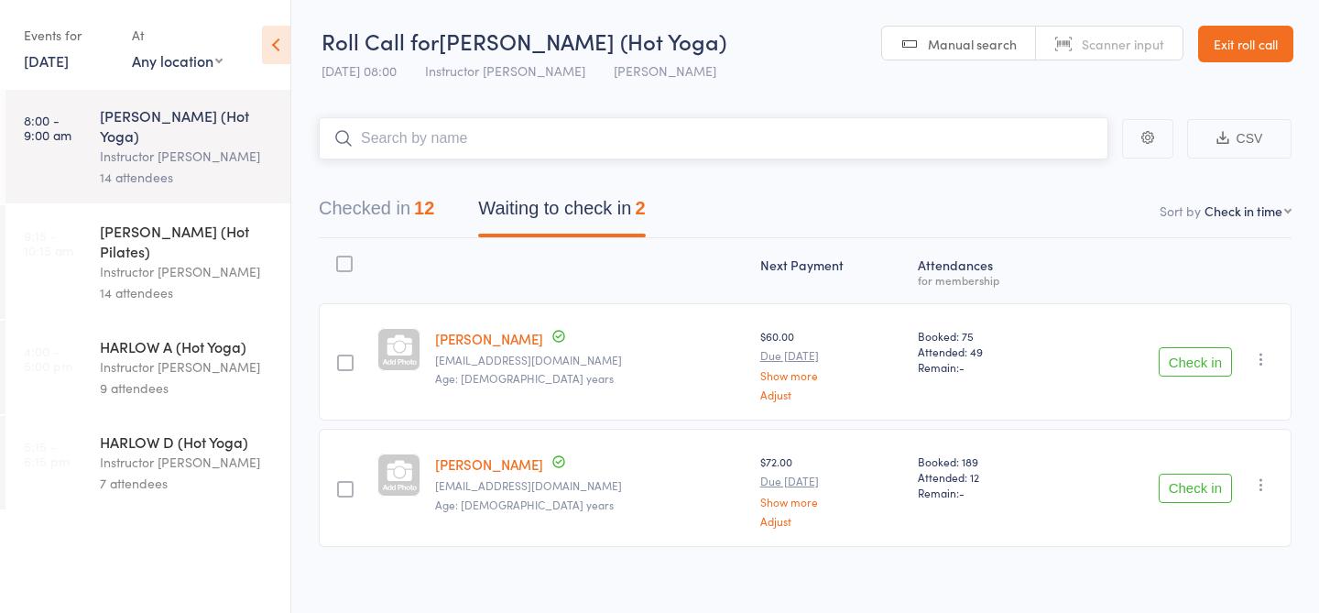
click at [421, 199] on div "12" at bounding box center [424, 208] width 20 height 20
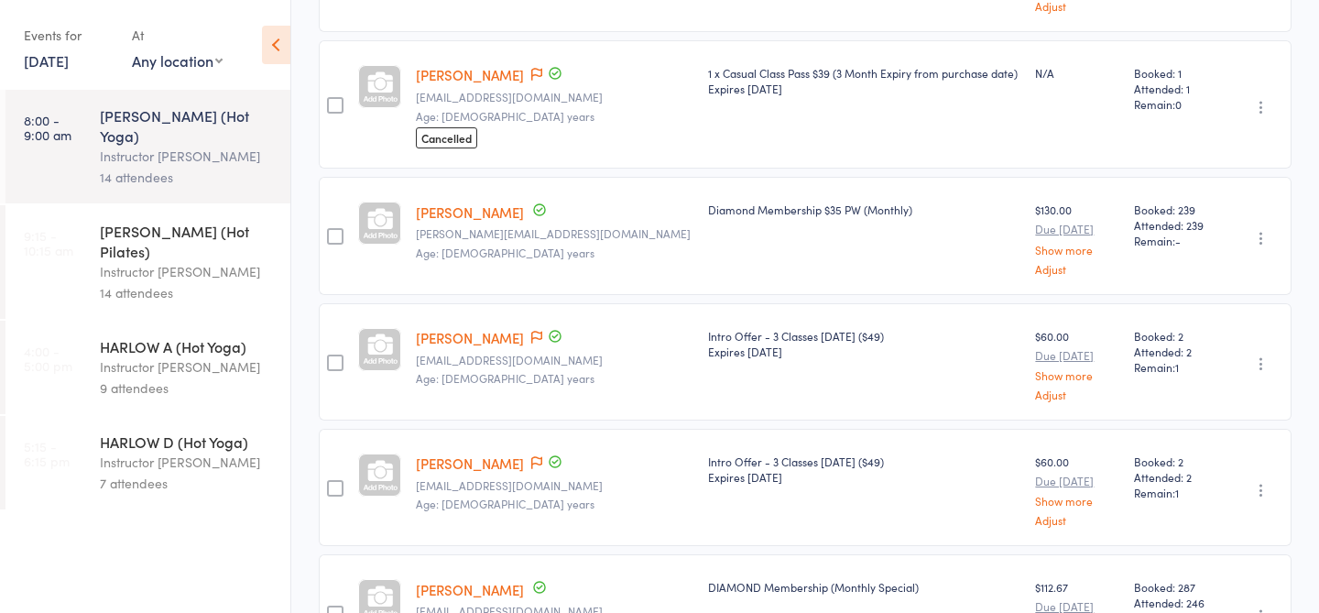
scroll to position [1250, 0]
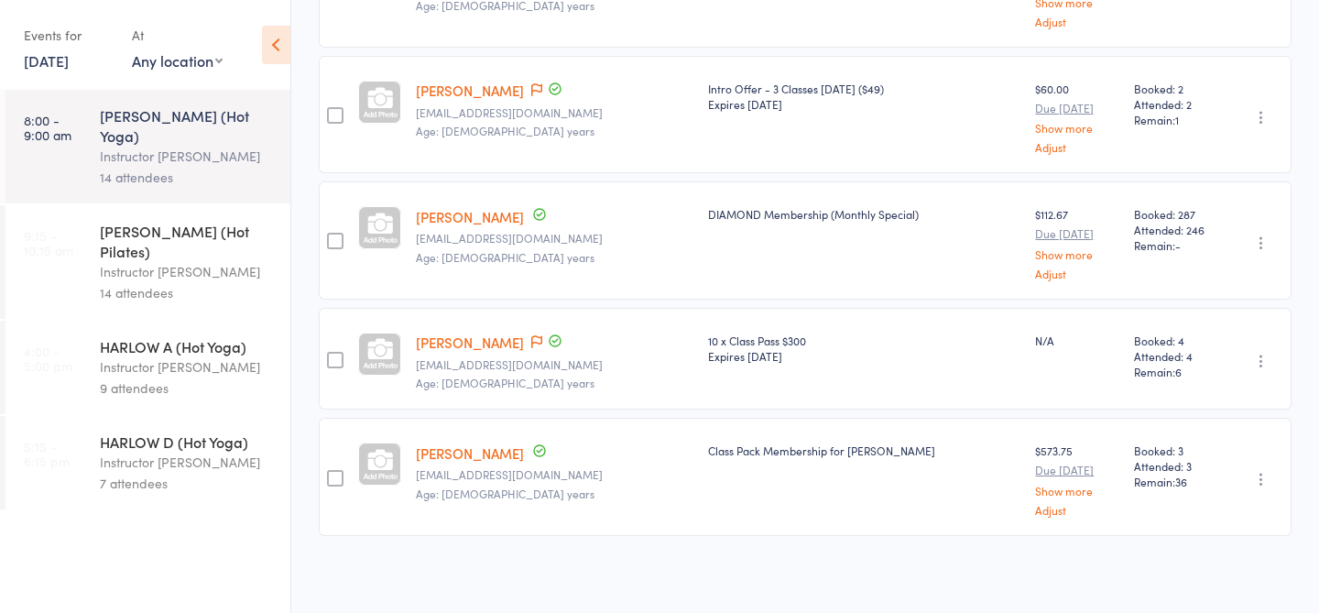
click at [485, 454] on link "[PERSON_NAME]" at bounding box center [470, 452] width 108 height 19
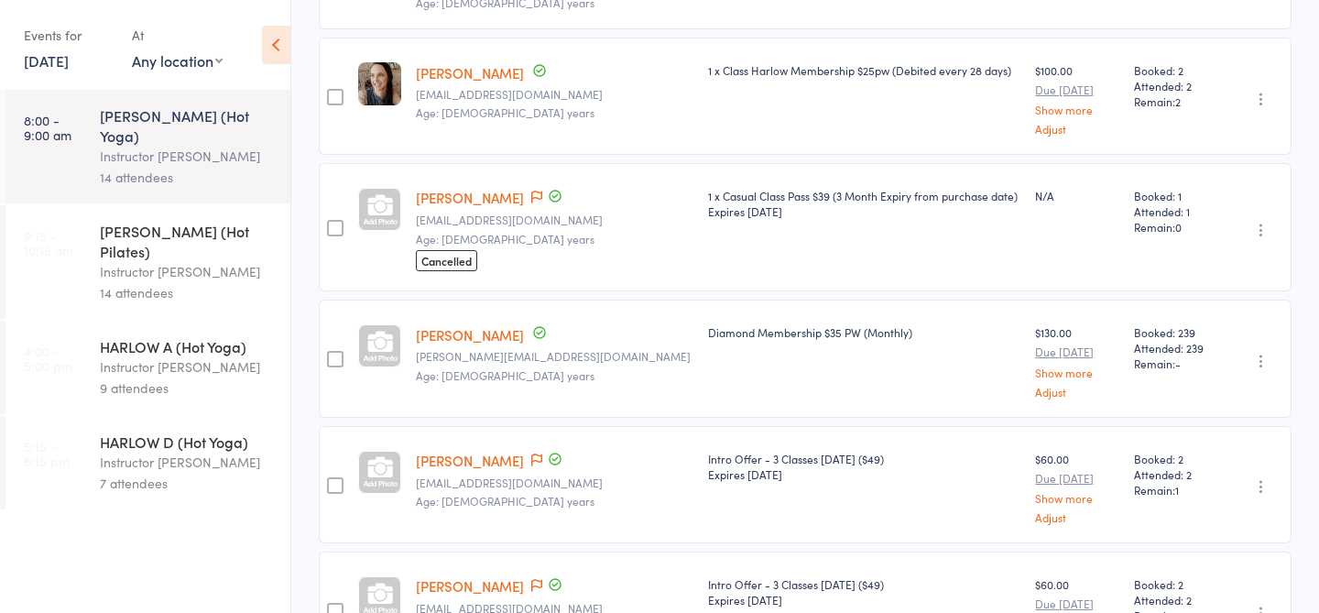
scroll to position [0, 0]
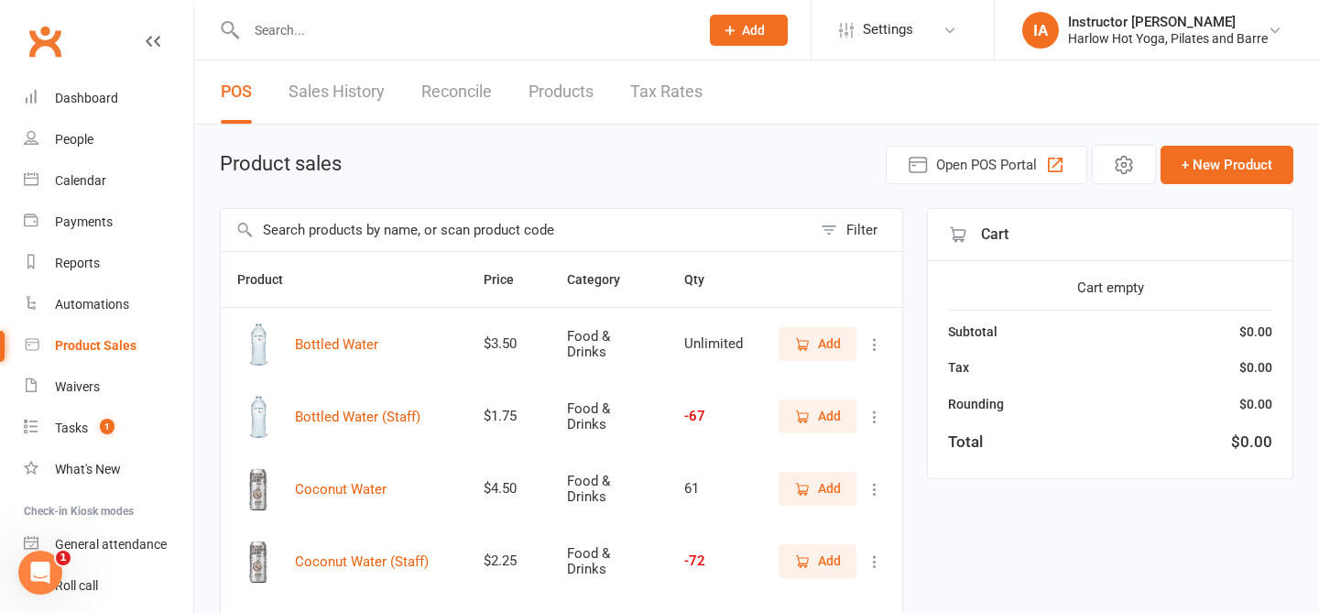
click at [842, 424] on button "Add" at bounding box center [818, 415] width 78 height 33
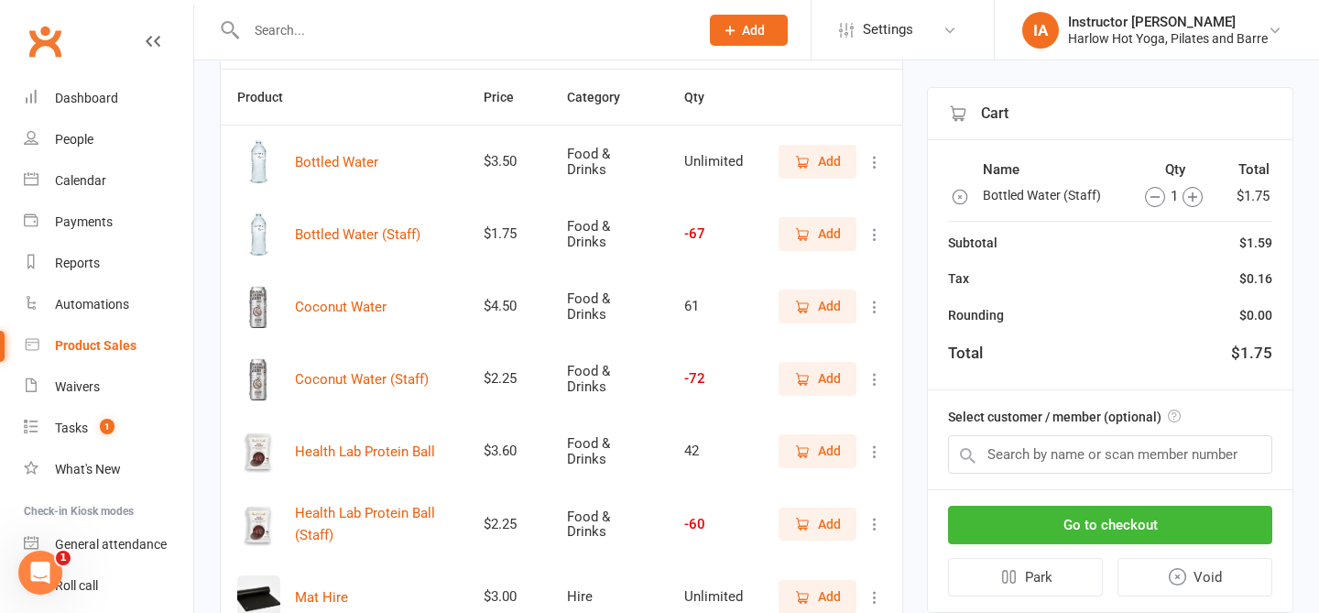
scroll to position [307, 0]
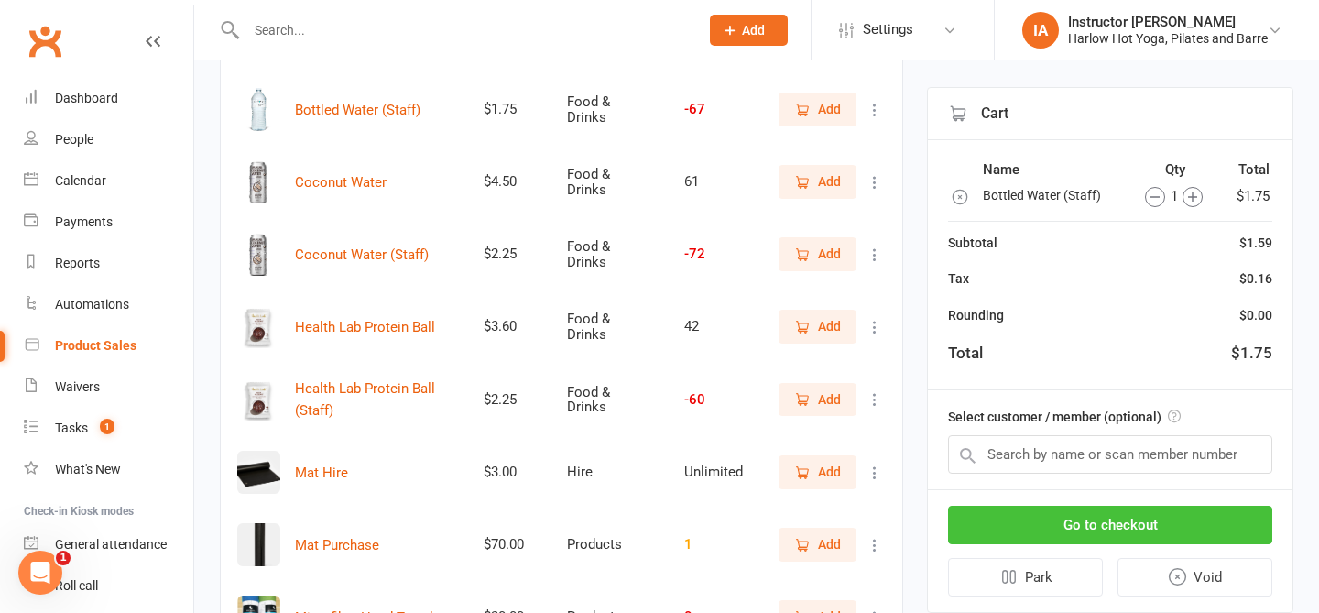
click at [1206, 533] on button "Go to checkout" at bounding box center [1110, 525] width 324 height 38
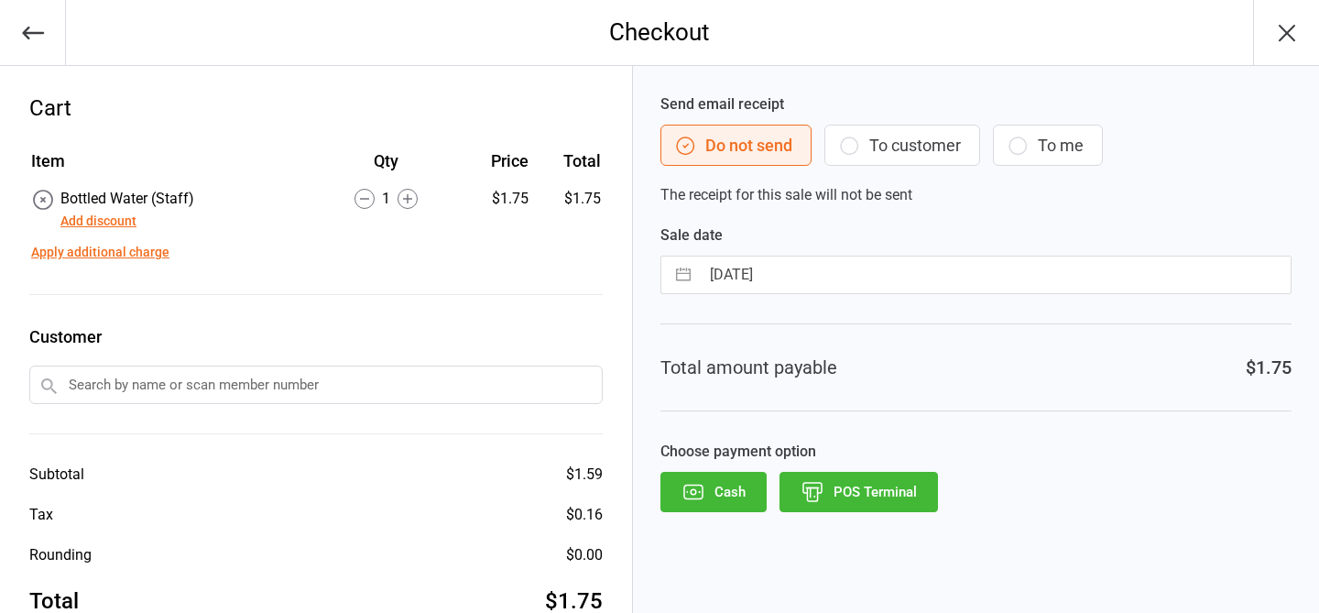
click at [878, 484] on button "POS Terminal" at bounding box center [859, 492] width 158 height 40
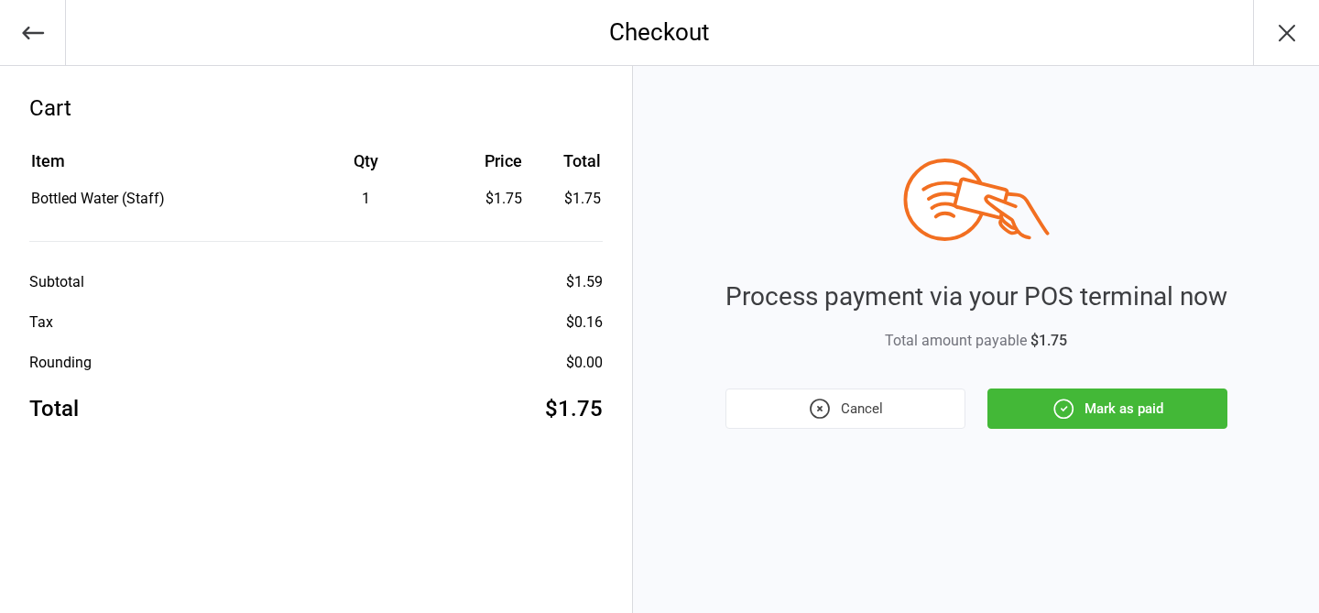
click at [1110, 377] on div "Process payment via your POS terminal now Total amount payable $1.75 Cancel Mar…" at bounding box center [977, 293] width 502 height 270
click at [1113, 399] on button "Mark as paid" at bounding box center [1108, 408] width 240 height 40
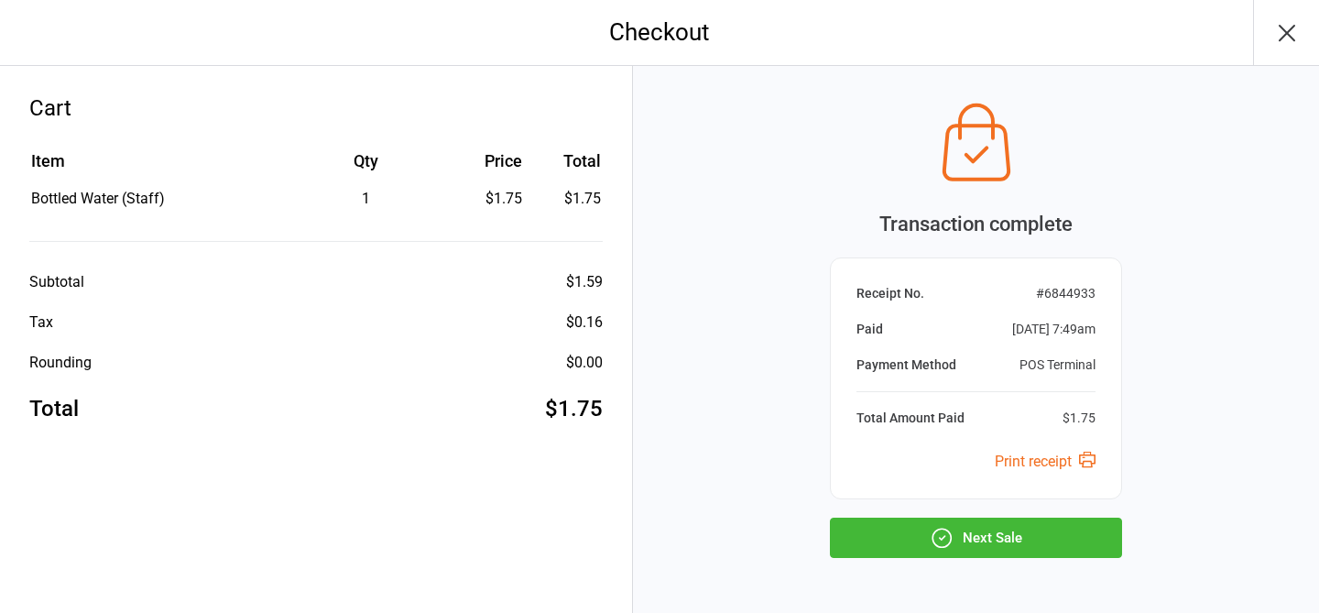
click at [1078, 541] on button "Next Sale" at bounding box center [976, 538] width 292 height 40
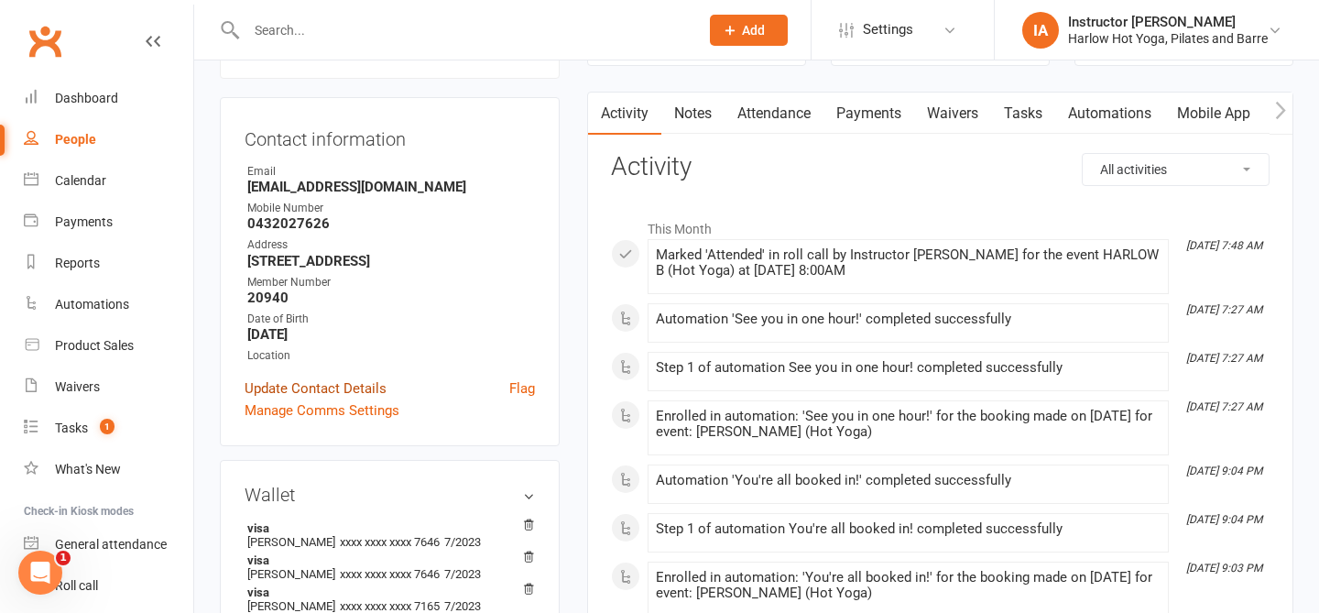
click at [350, 399] on link "Update Contact Details" at bounding box center [316, 388] width 142 height 22
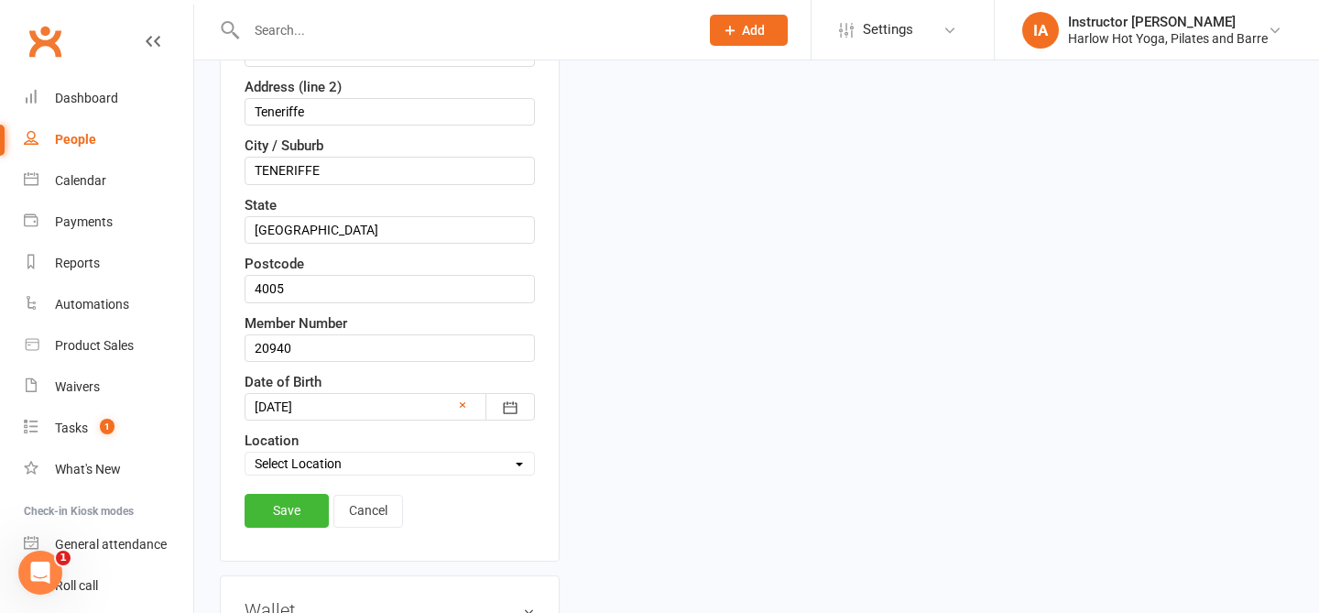
scroll to position [516, 0]
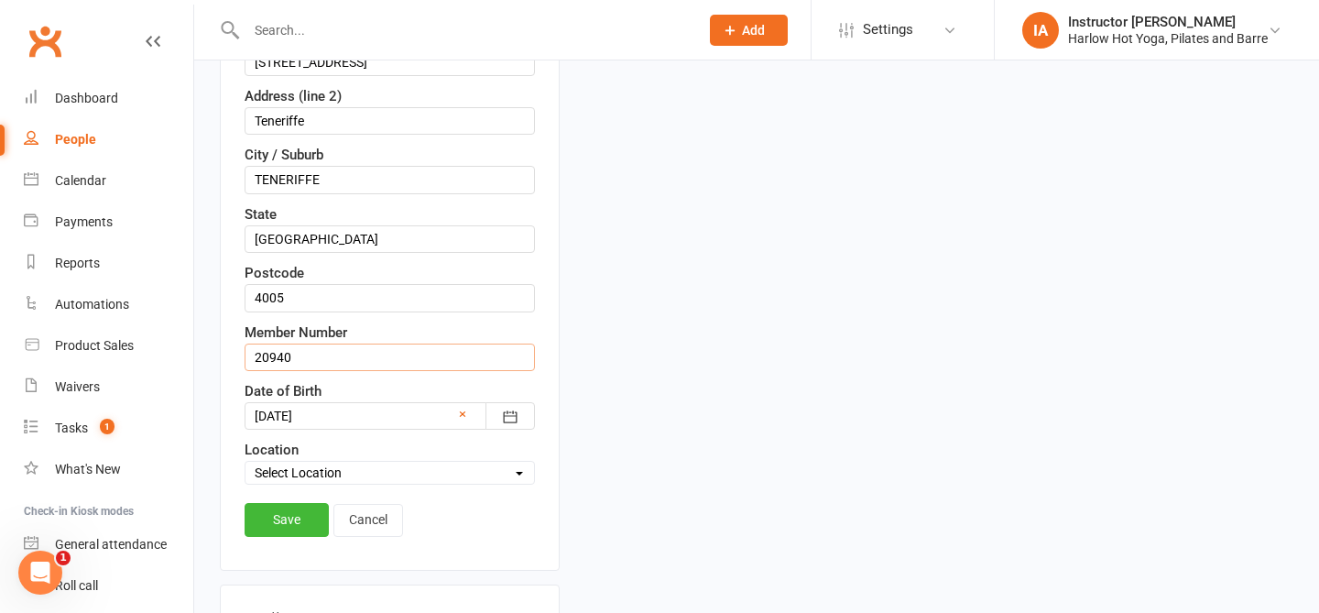
drag, startPoint x: 314, startPoint y: 353, endPoint x: 250, endPoint y: 340, distance: 65.4
click at [250, 342] on div "Member Number 20940" at bounding box center [390, 346] width 290 height 49
type input "23501"
click at [283, 520] on link "Save" at bounding box center [287, 519] width 84 height 33
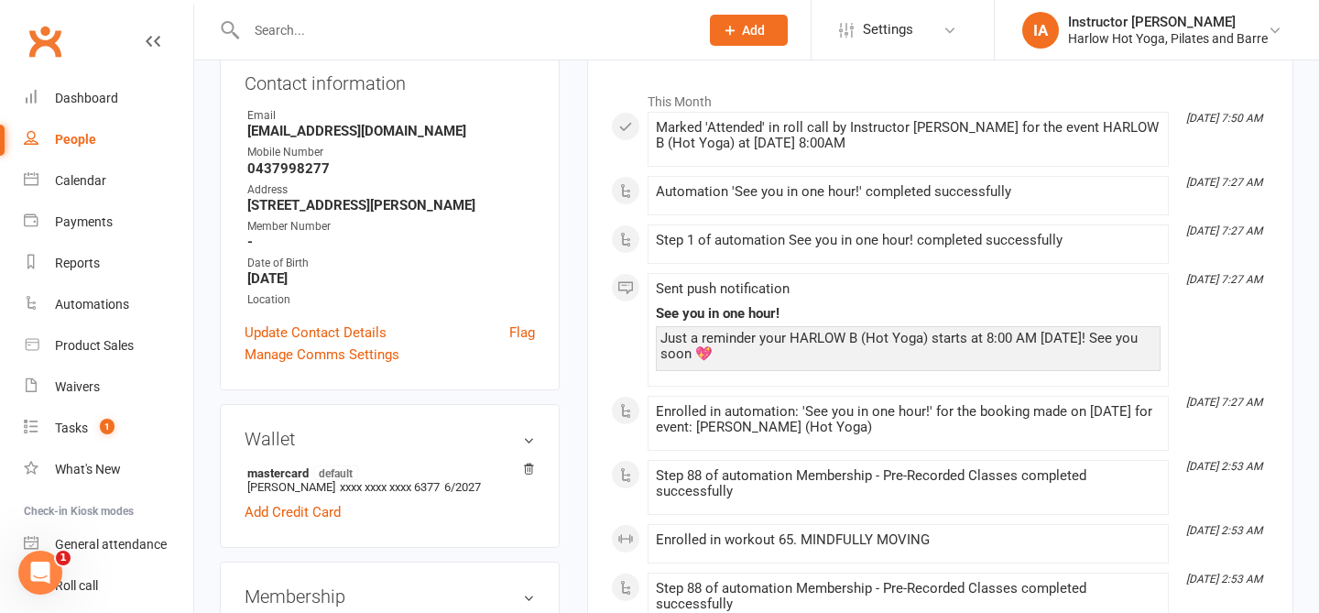
scroll to position [356, 0]
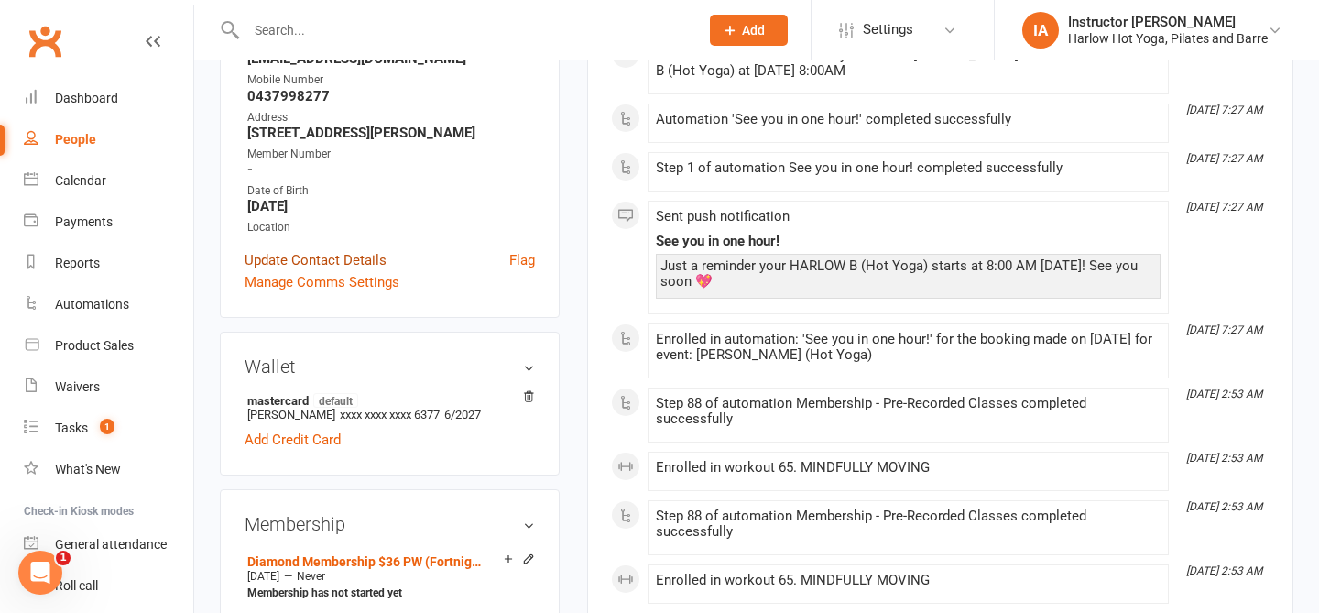
click at [360, 261] on link "Update Contact Details" at bounding box center [316, 260] width 142 height 22
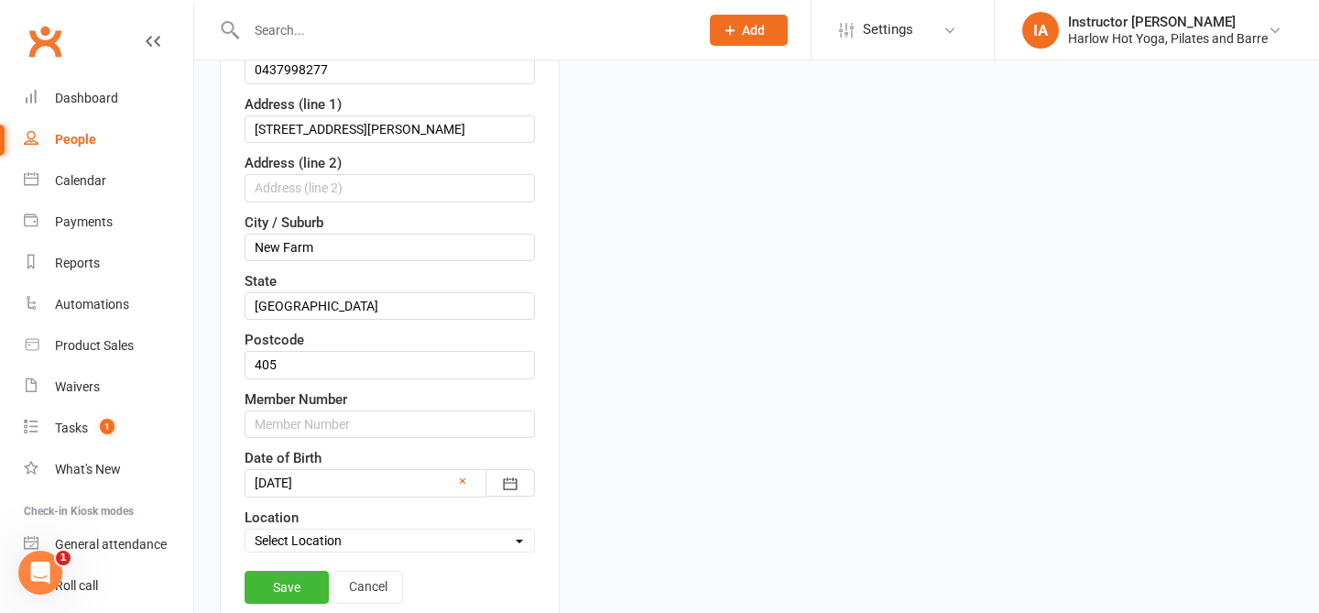
scroll to position [522, 0]
click at [332, 420] on input "text" at bounding box center [390, 422] width 290 height 27
type input "23503"
click at [295, 584] on link "Save" at bounding box center [287, 585] width 84 height 33
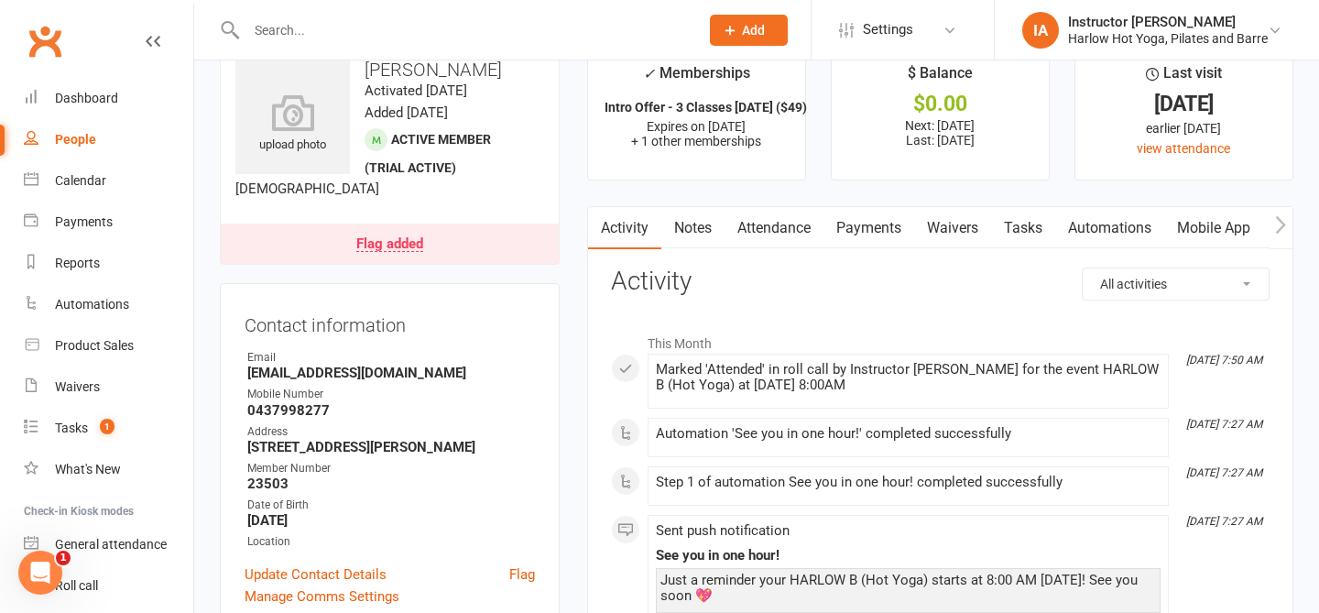
scroll to position [0, 0]
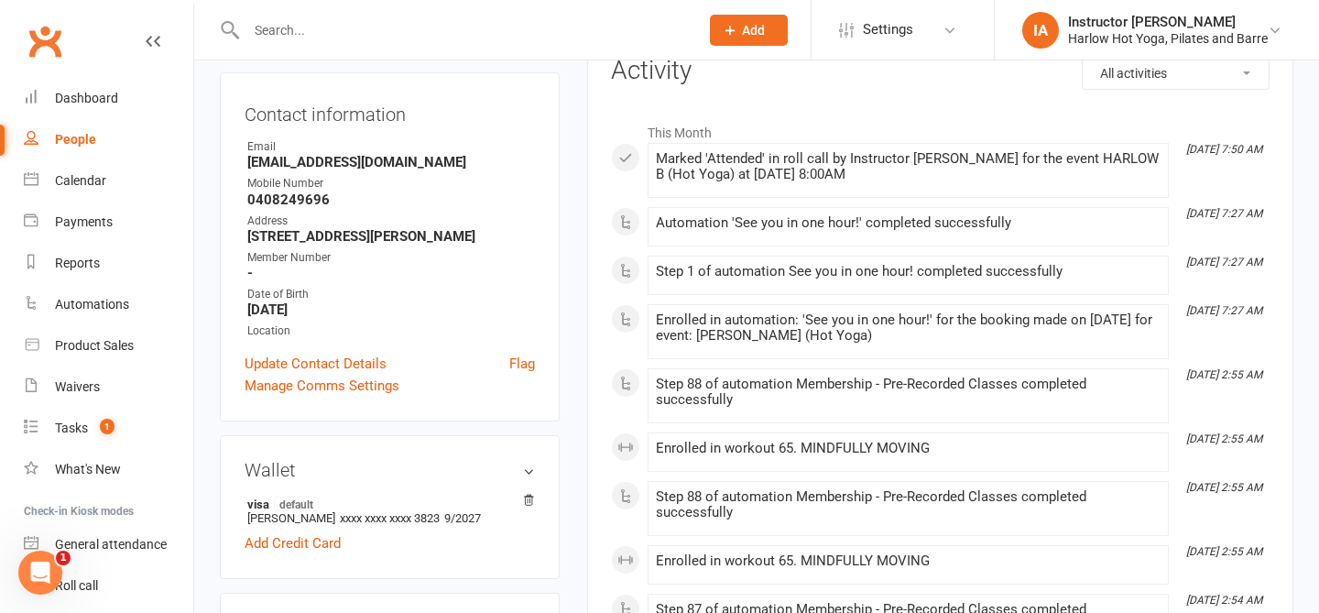
scroll to position [251, 0]
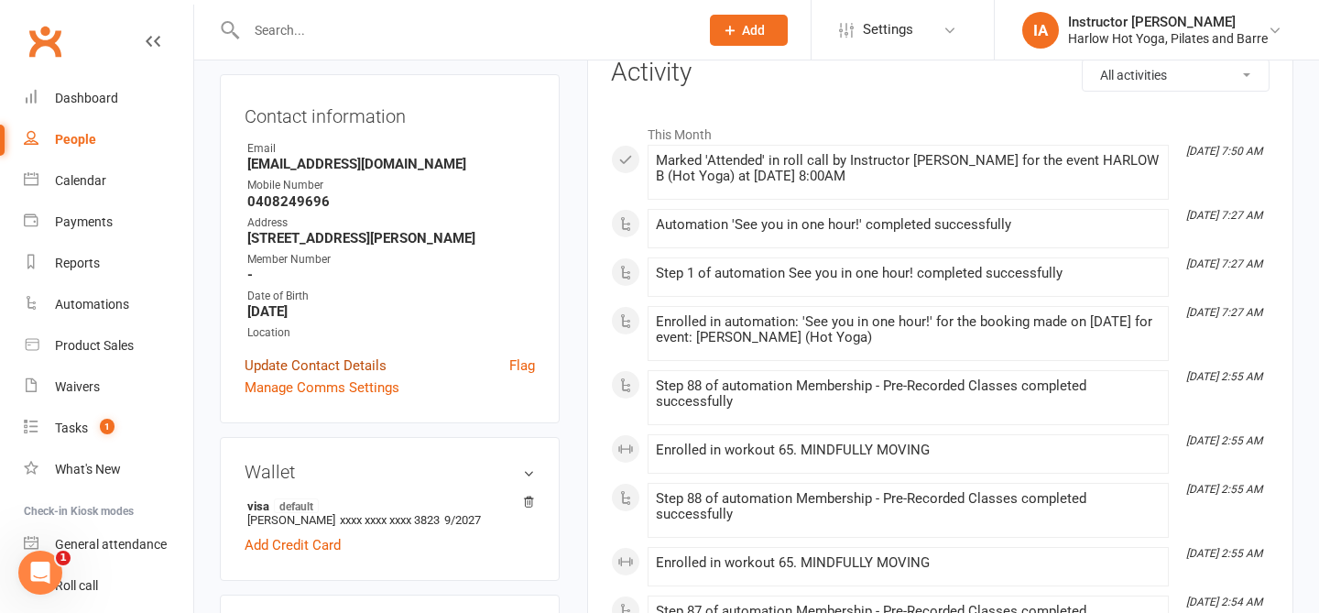
click at [343, 362] on link "Update Contact Details" at bounding box center [316, 366] width 142 height 22
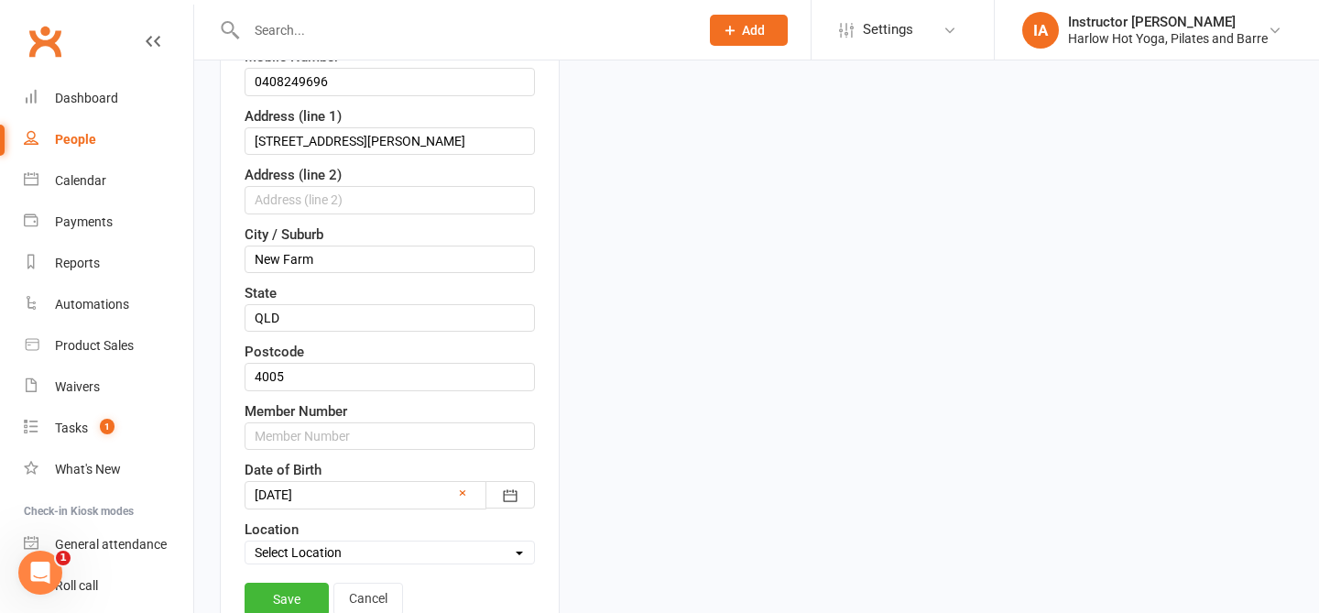
scroll to position [521, 0]
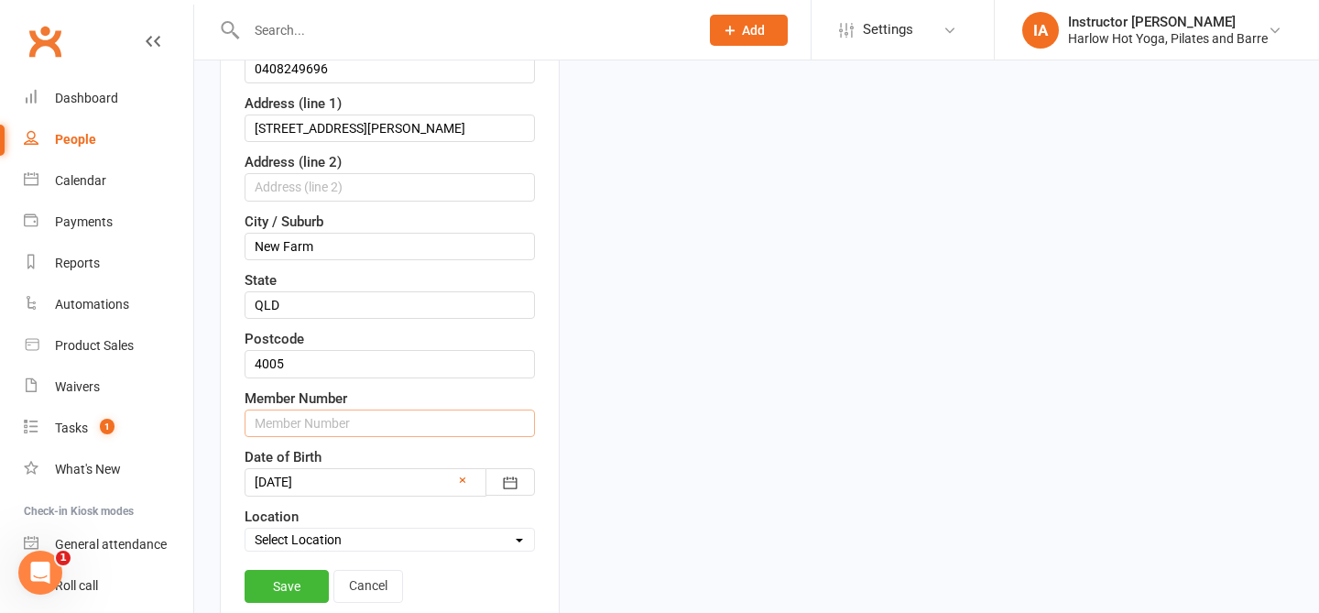
click at [338, 416] on input "text" at bounding box center [390, 423] width 290 height 27
type input "23504"
click at [301, 580] on link "Save" at bounding box center [287, 586] width 84 height 33
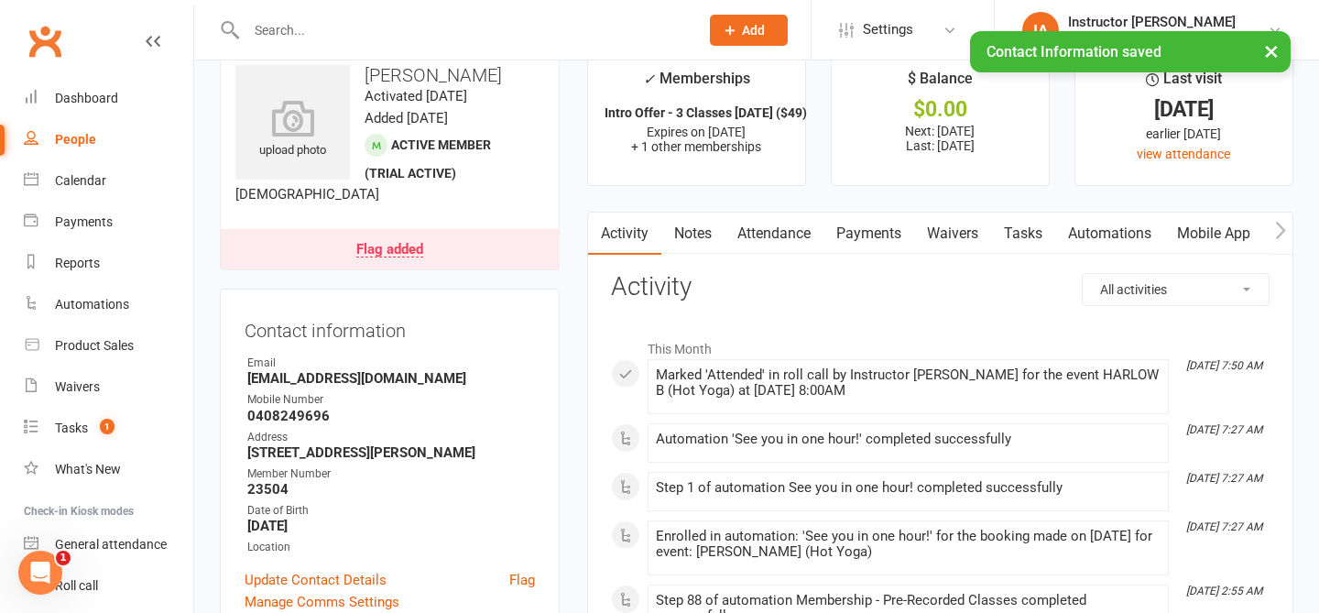
scroll to position [0, 0]
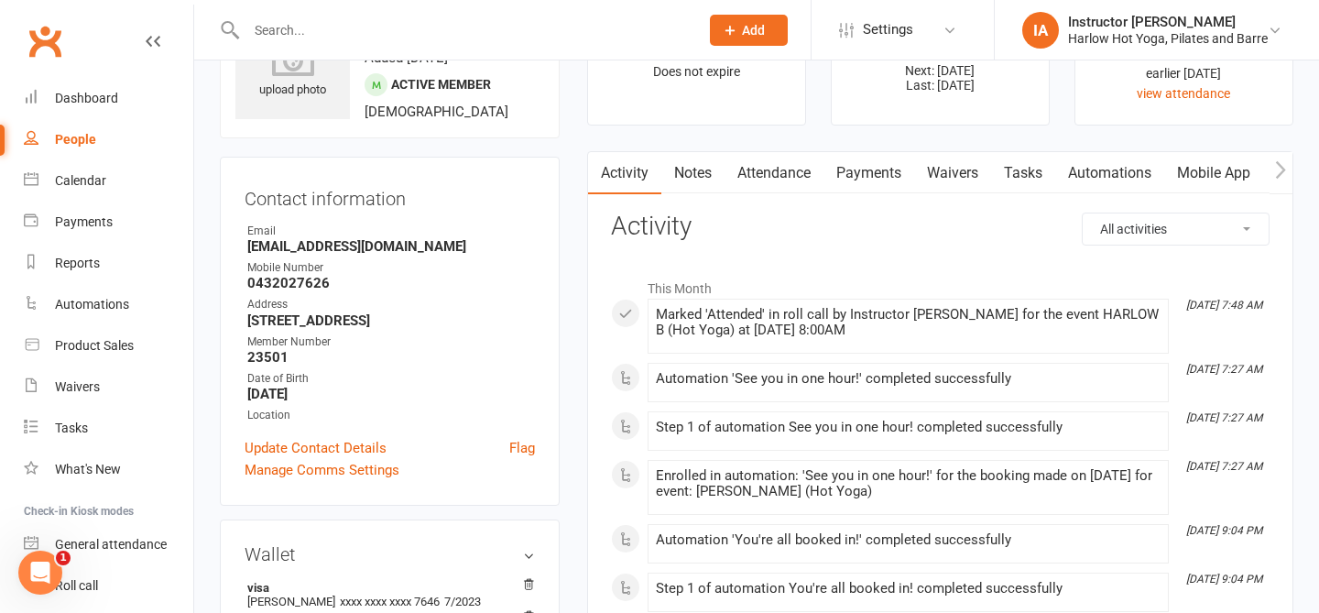
scroll to position [119, 0]
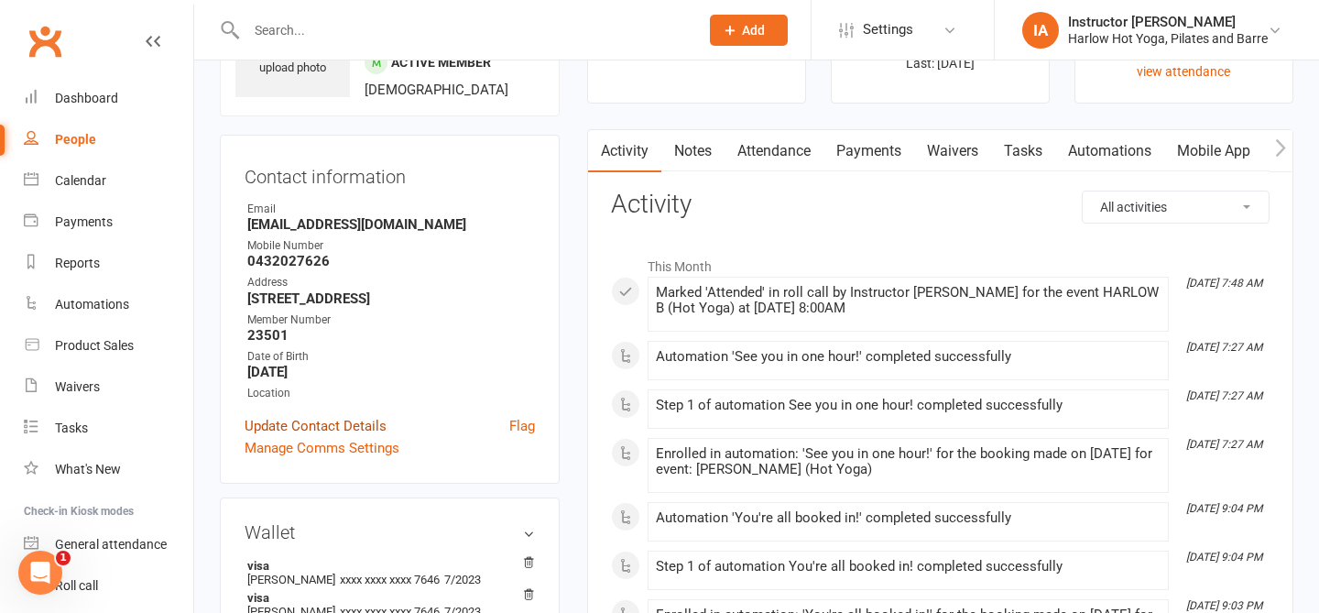
click at [325, 437] on link "Update Contact Details" at bounding box center [316, 426] width 142 height 22
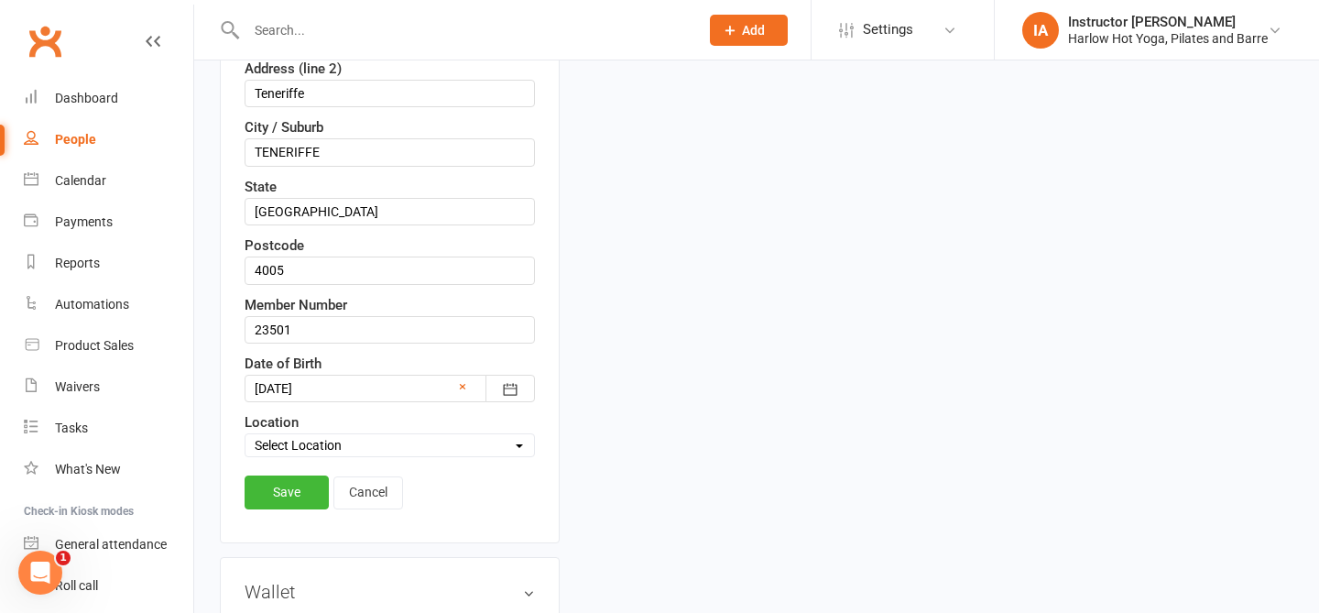
scroll to position [547, 0]
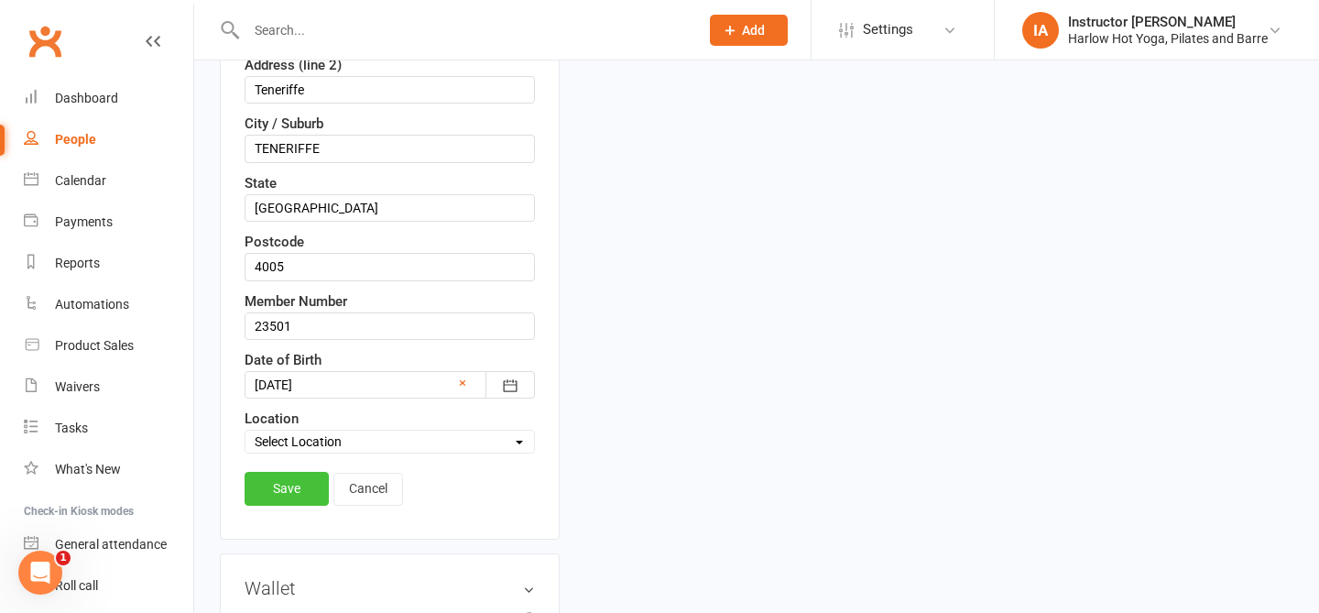
click at [279, 498] on link "Save" at bounding box center [287, 488] width 84 height 33
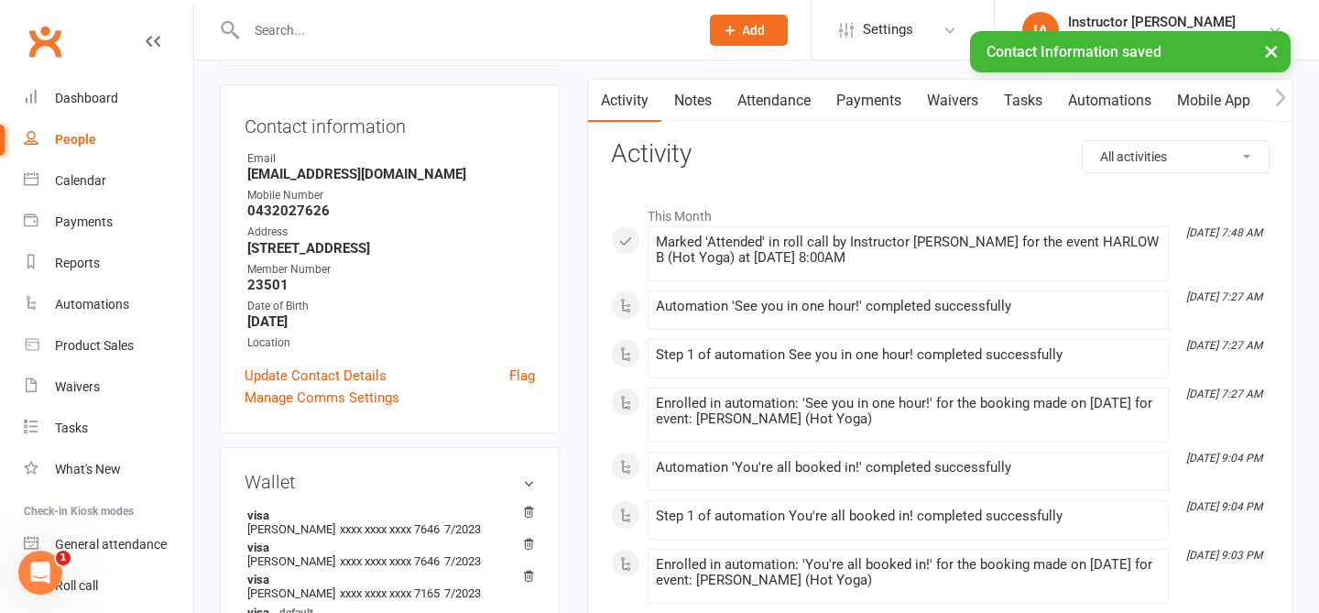
scroll to position [0, 0]
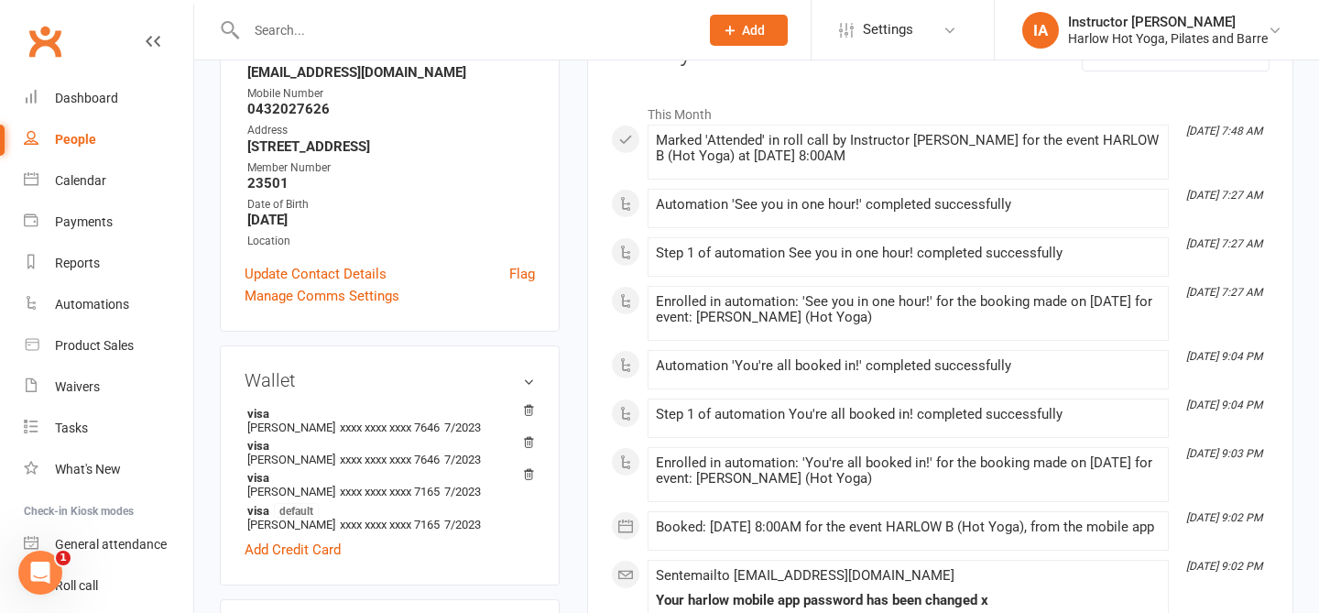
scroll to position [324, 0]
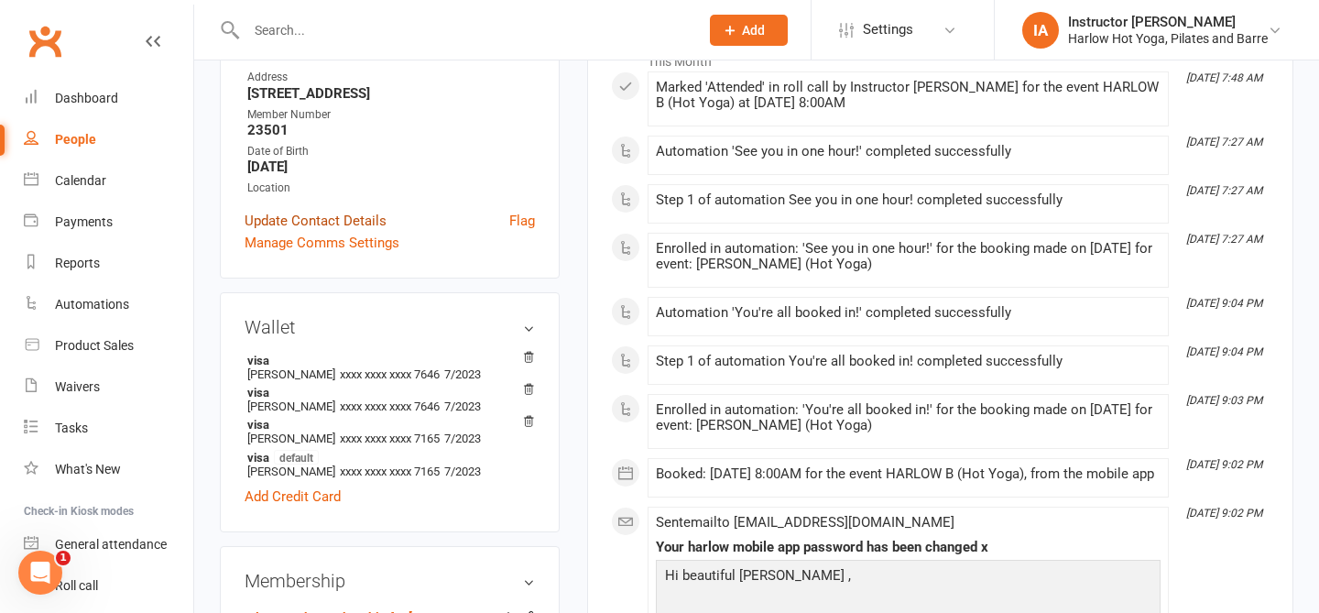
click at [330, 232] on link "Update Contact Details" at bounding box center [316, 221] width 142 height 22
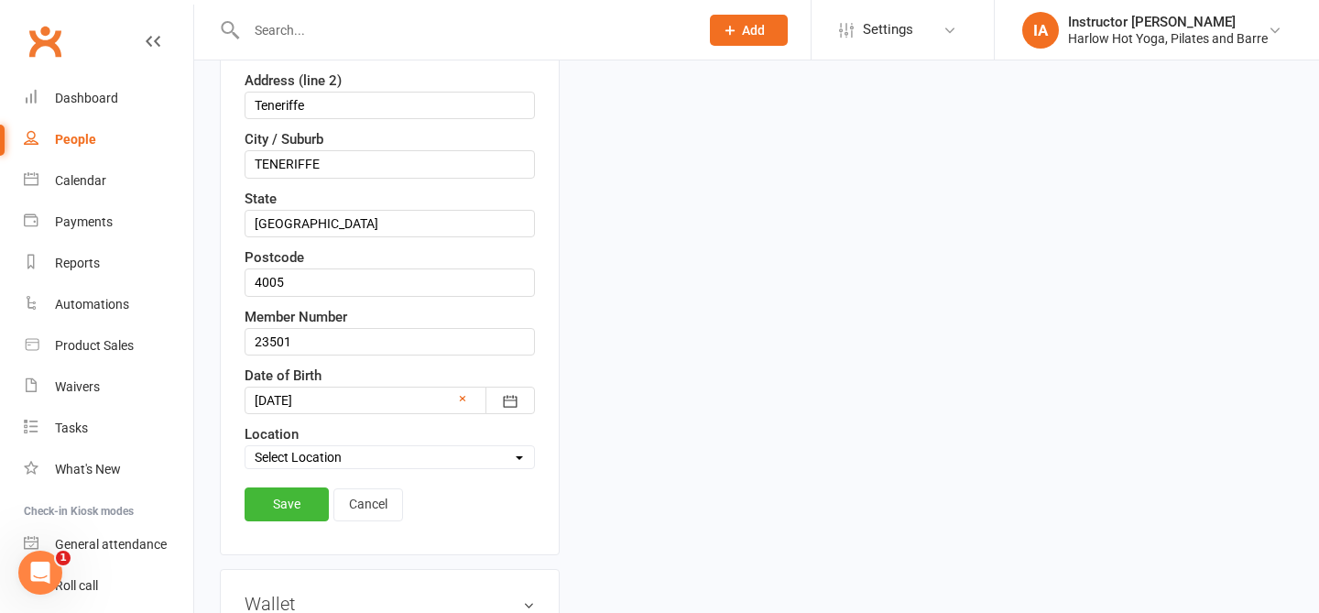
scroll to position [548, 0]
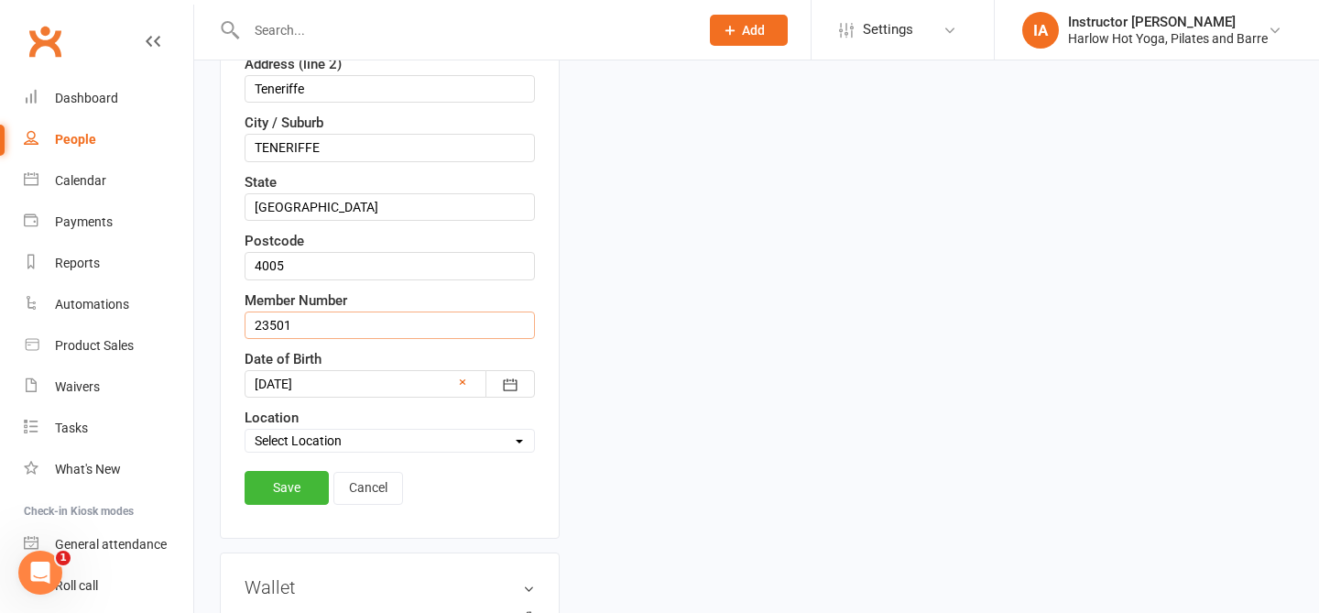
drag, startPoint x: 328, startPoint y: 324, endPoint x: 220, endPoint y: 314, distance: 108.6
click at [220, 316] on div "Contact information First Name [PERSON_NAME] Last Name [PERSON_NAME] Email [EMA…" at bounding box center [390, 122] width 340 height 833
type input "20940"
click at [284, 490] on link "Save" at bounding box center [287, 487] width 84 height 33
